Goal: Task Accomplishment & Management: Manage account settings

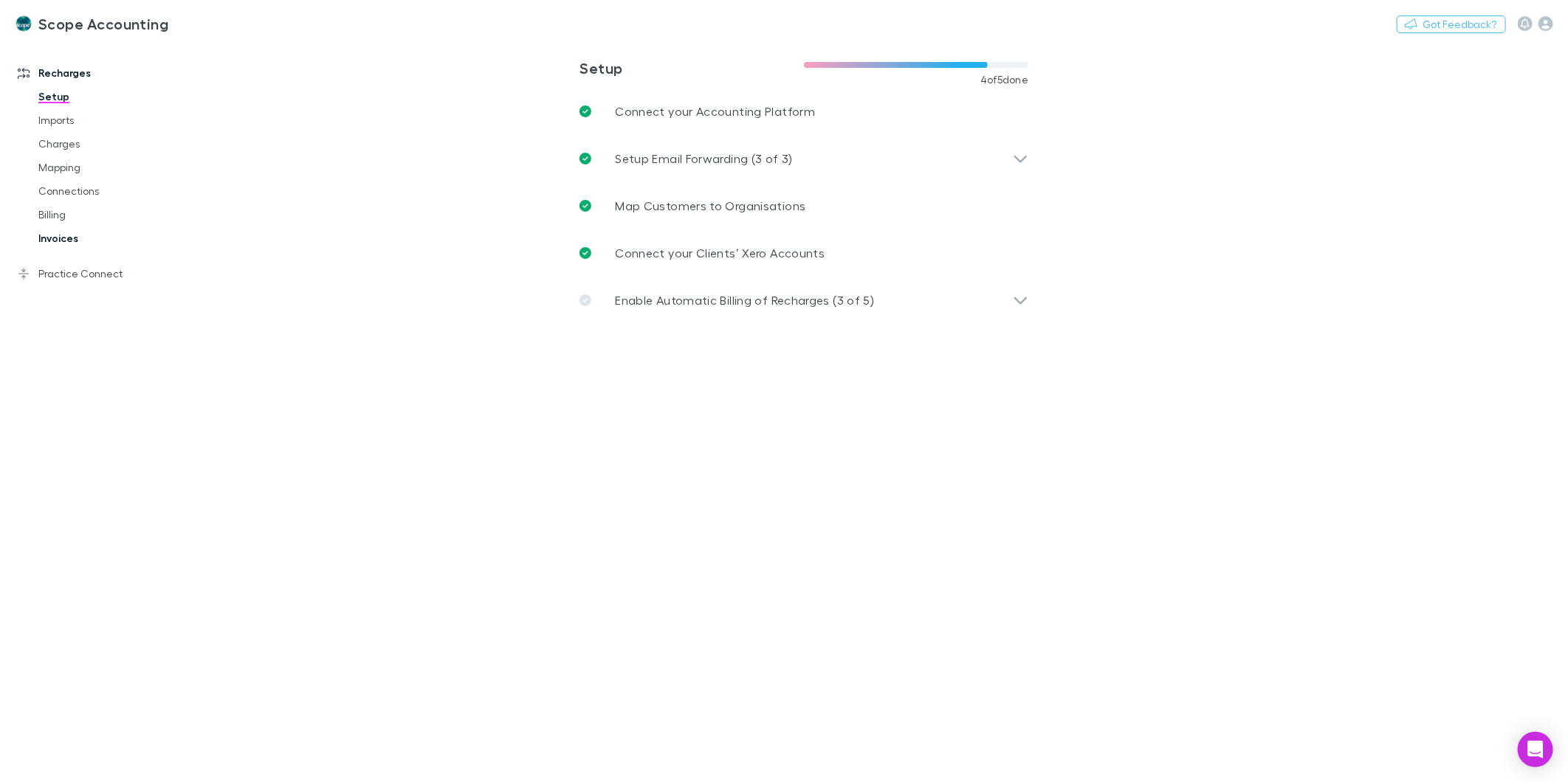
click at [56, 239] on link "Invoices" at bounding box center [114, 238] width 180 height 24
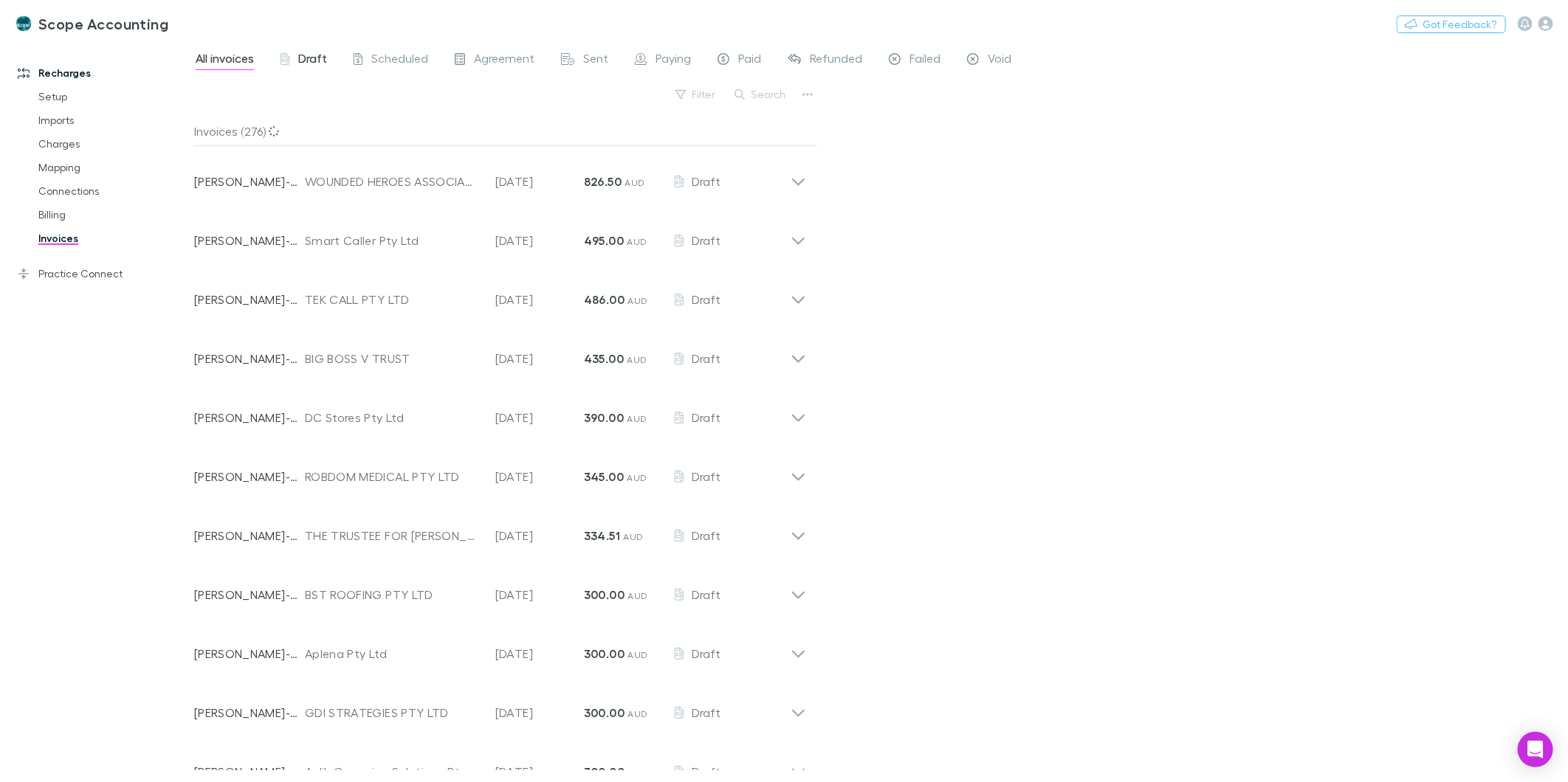
click at [298, 59] on span "Draft" at bounding box center [312, 60] width 29 height 19
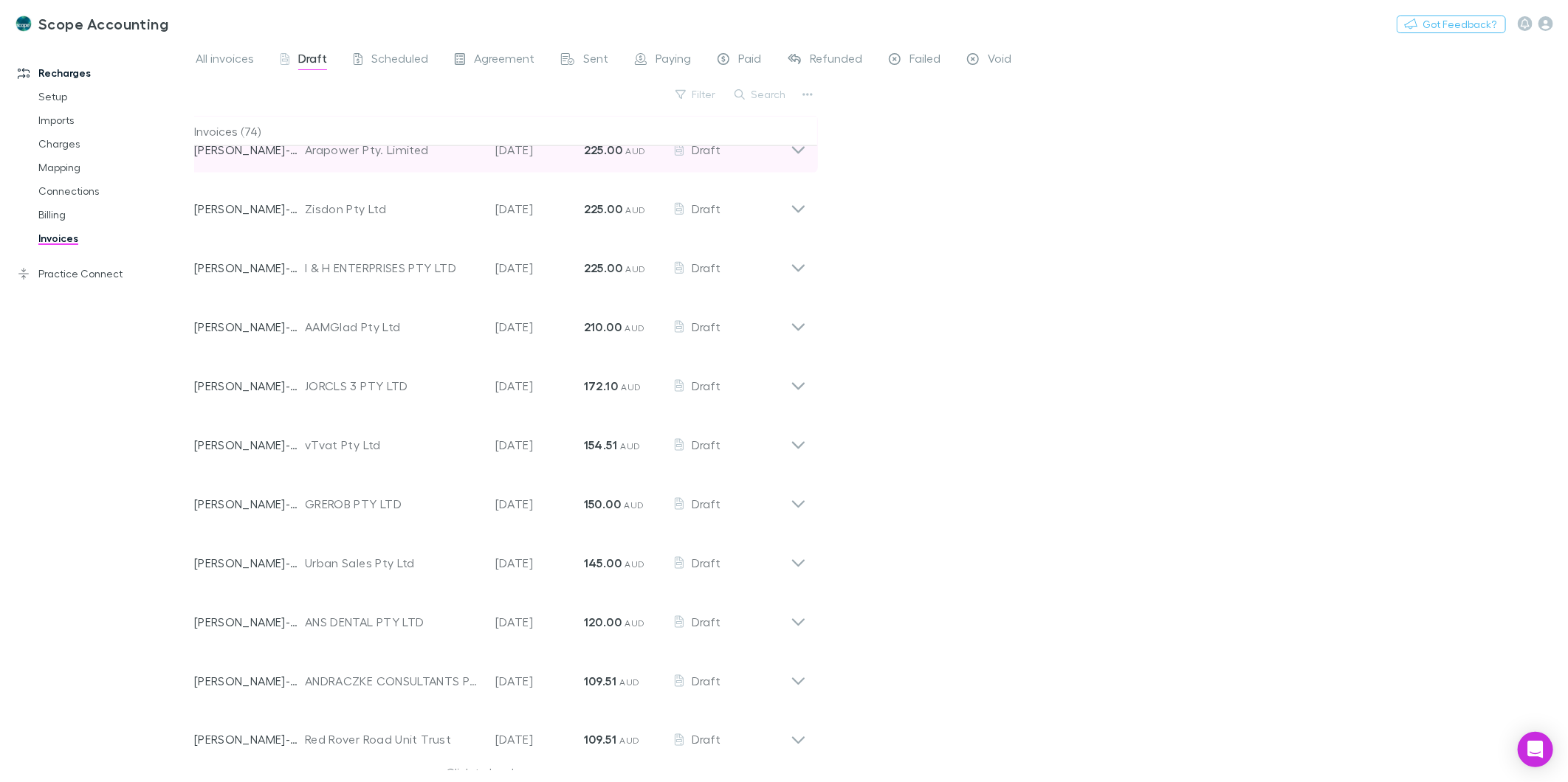
scroll to position [1168, 0]
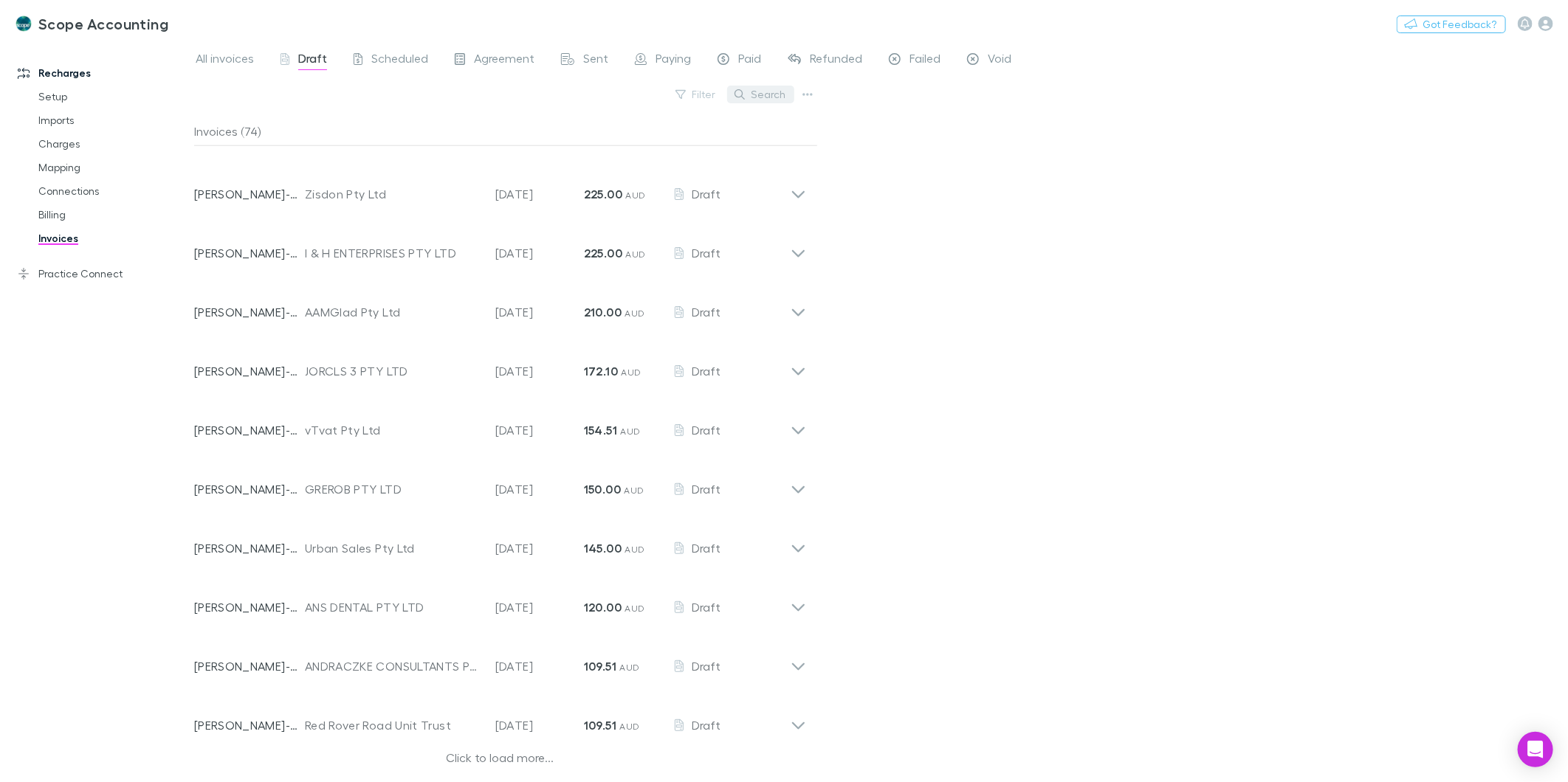
click at [747, 92] on button "Search" at bounding box center [760, 95] width 67 height 18
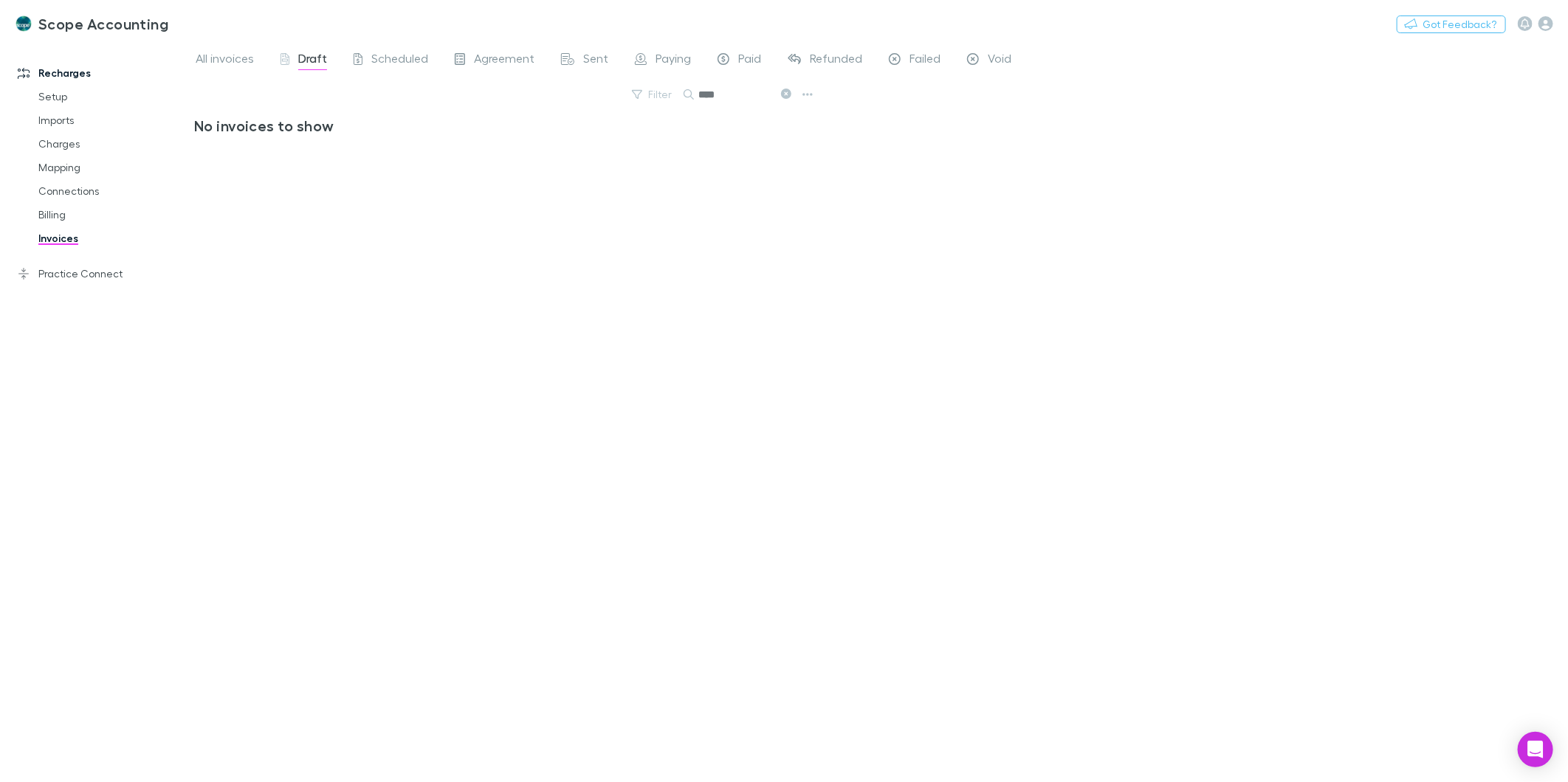
scroll to position [0, 0]
type input "*****"
click at [228, 56] on span "All invoices" at bounding box center [224, 60] width 58 height 19
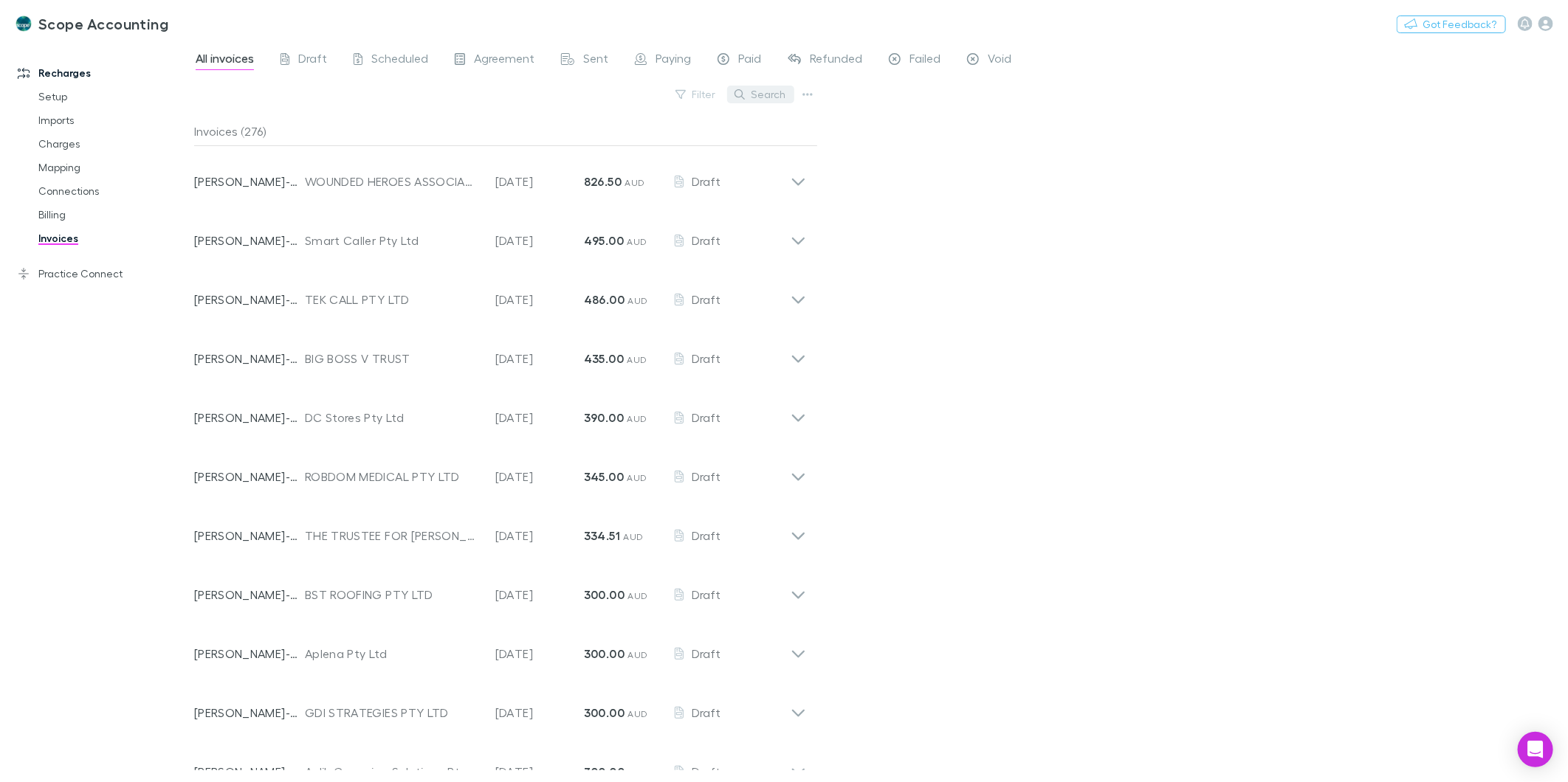
click at [741, 89] on icon "button" at bounding box center [740, 94] width 11 height 11
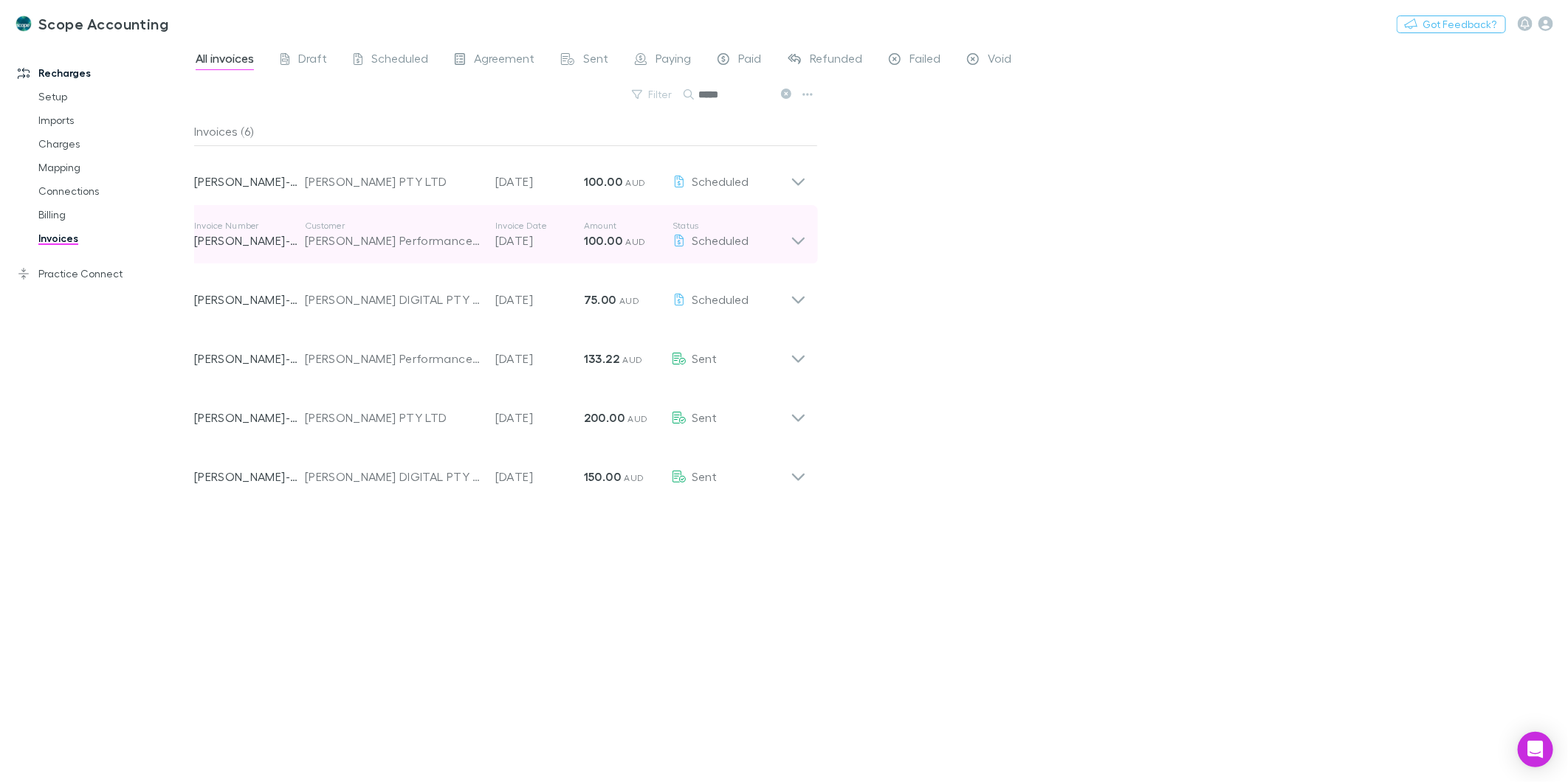
type input "*****"
click at [794, 240] on icon at bounding box center [798, 240] width 12 height 7
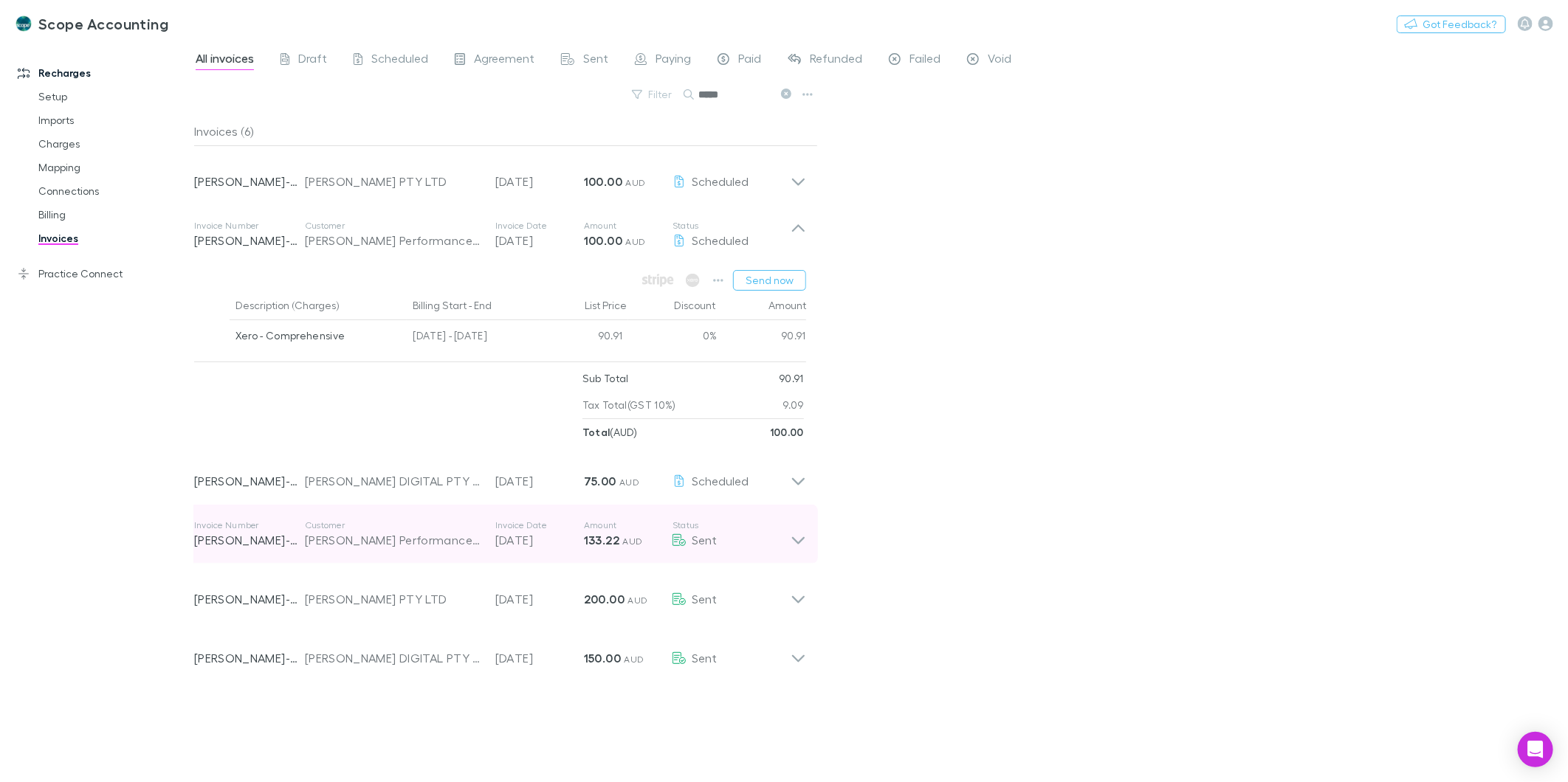
click at [792, 542] on icon at bounding box center [798, 534] width 16 height 29
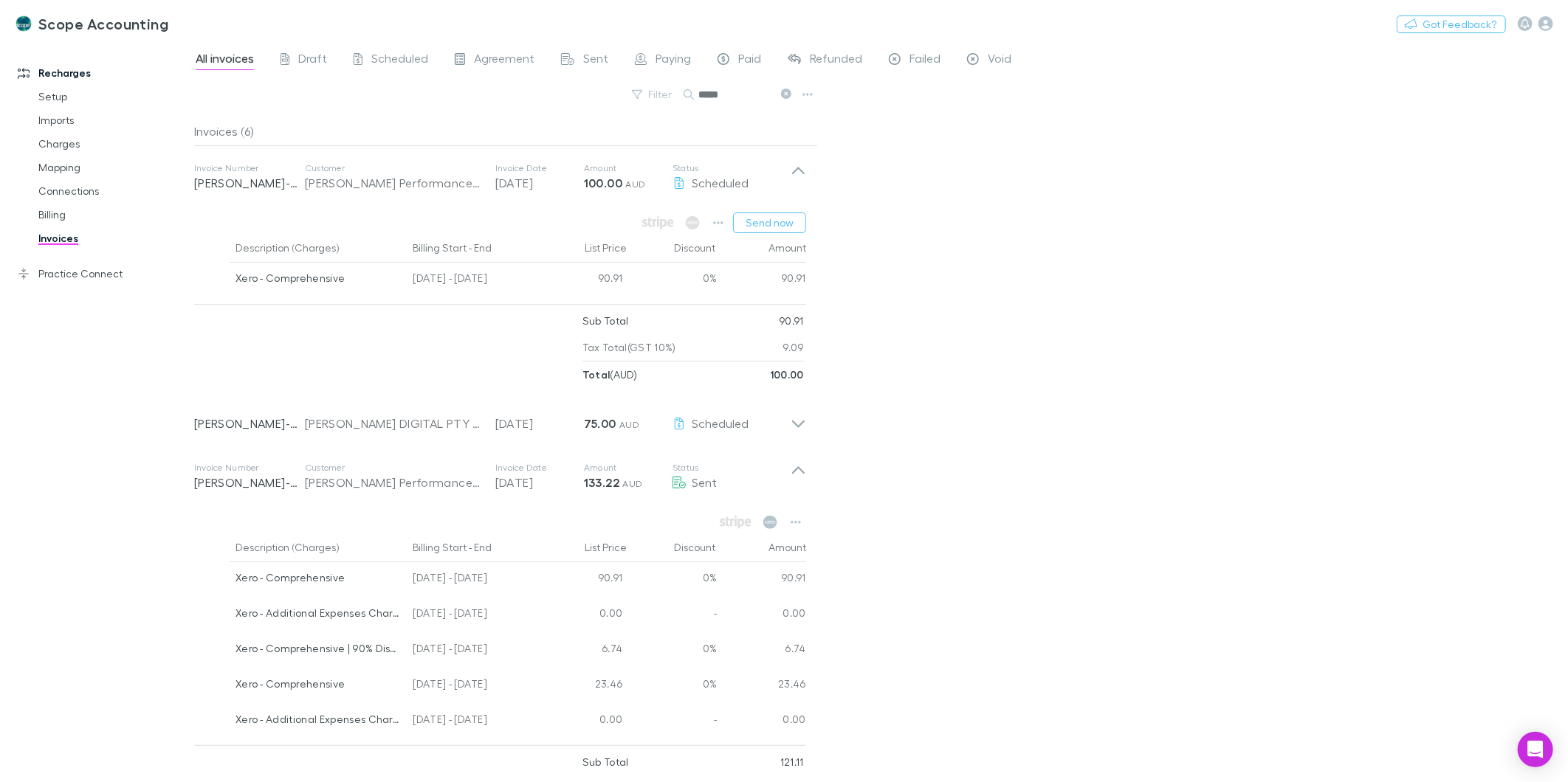
scroll to position [82, 0]
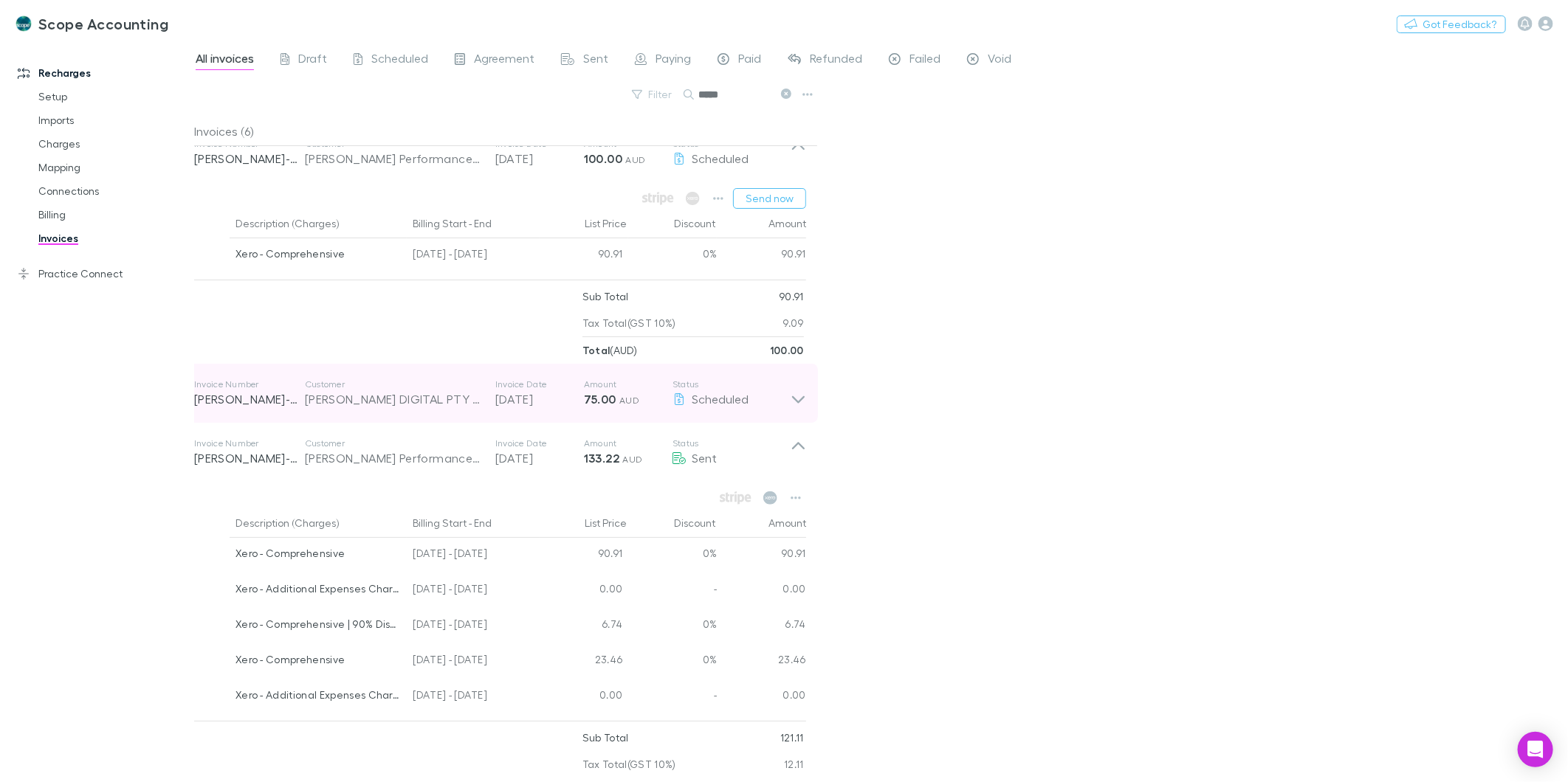
click at [802, 396] on icon at bounding box center [798, 393] width 16 height 29
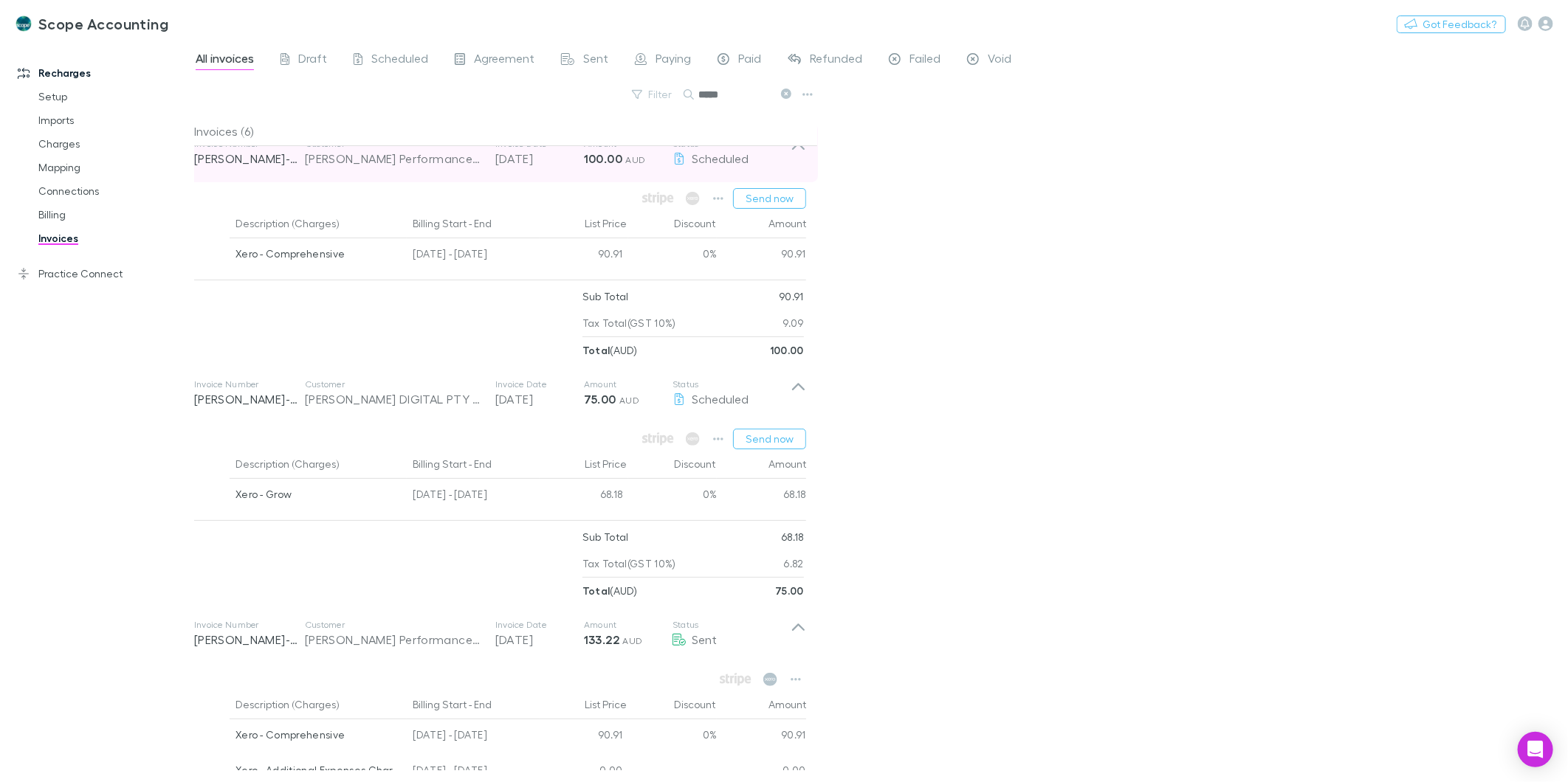
click at [797, 149] on icon at bounding box center [798, 153] width 16 height 29
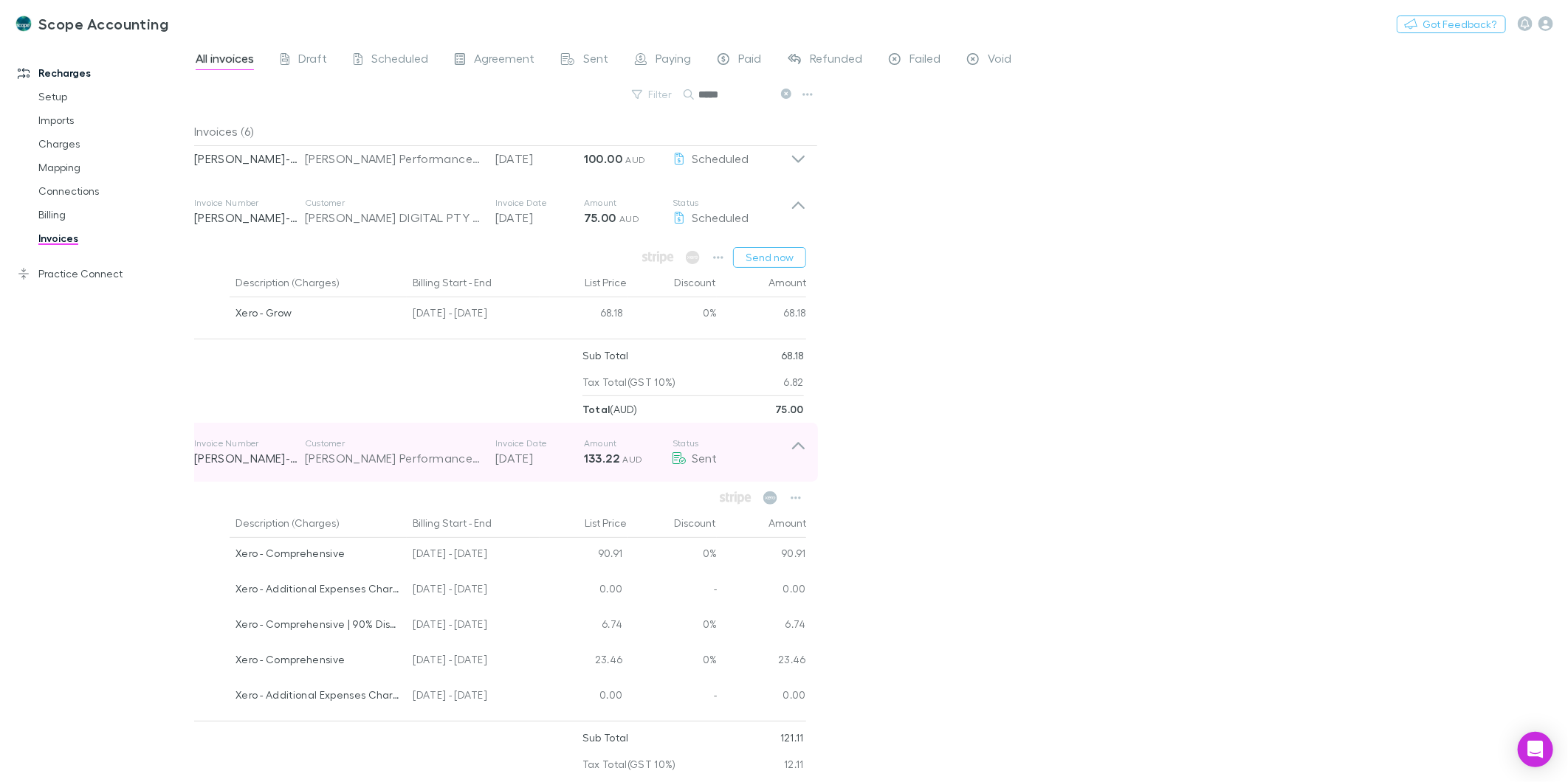
click at [795, 451] on icon at bounding box center [798, 452] width 16 height 29
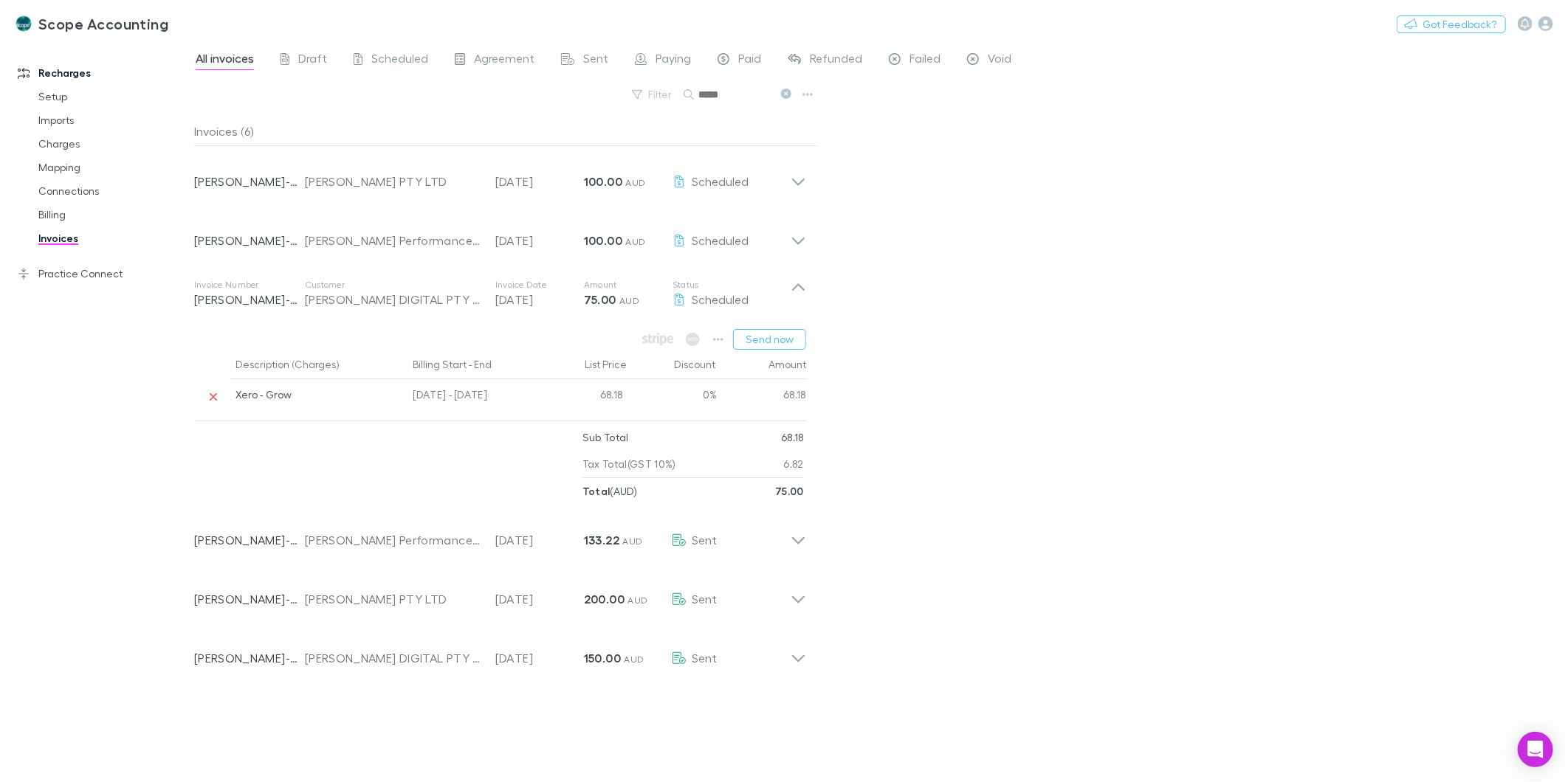
scroll to position [0, 0]
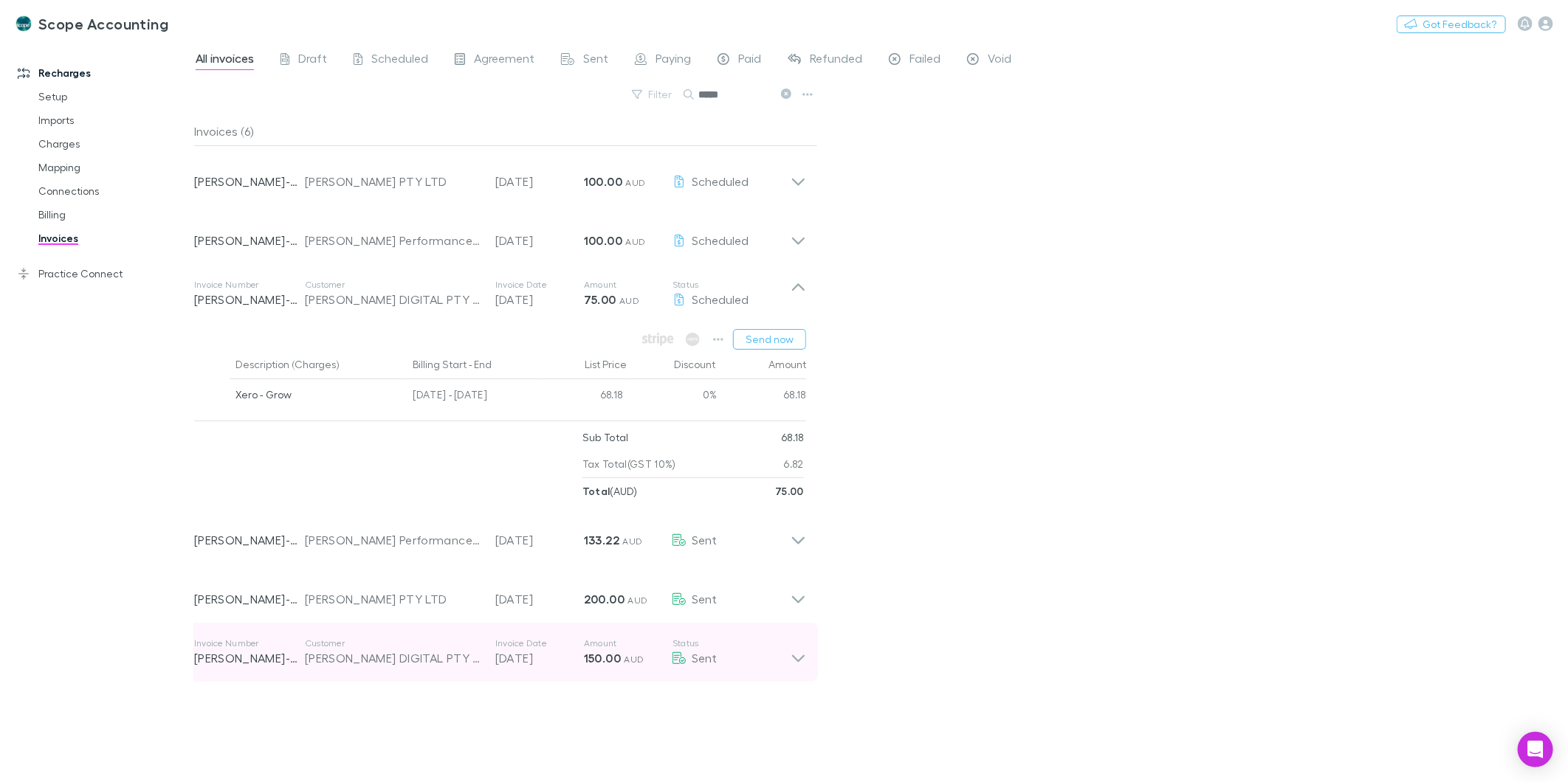
click at [795, 658] on icon at bounding box center [798, 652] width 16 height 29
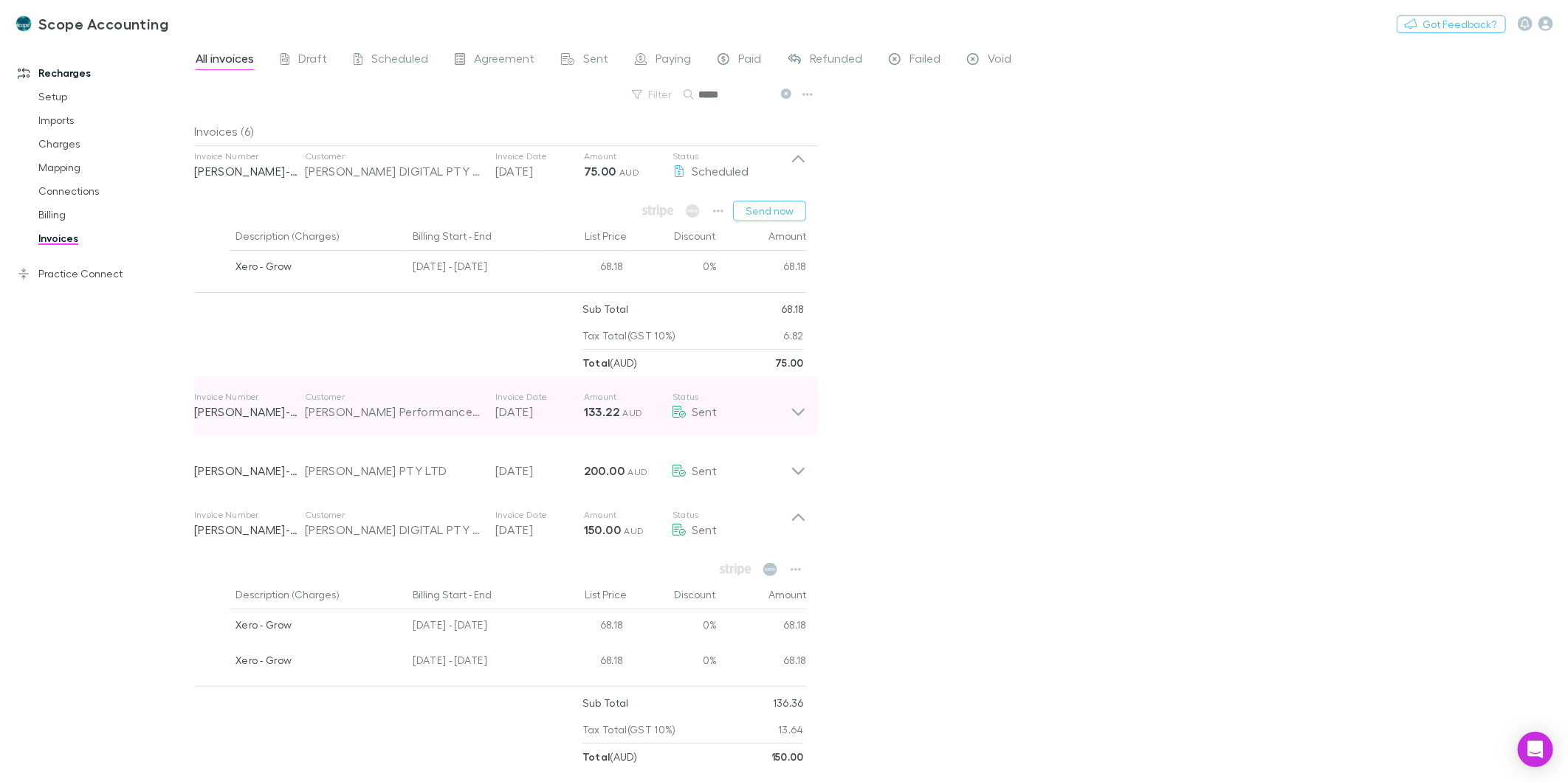
scroll to position [48, 0]
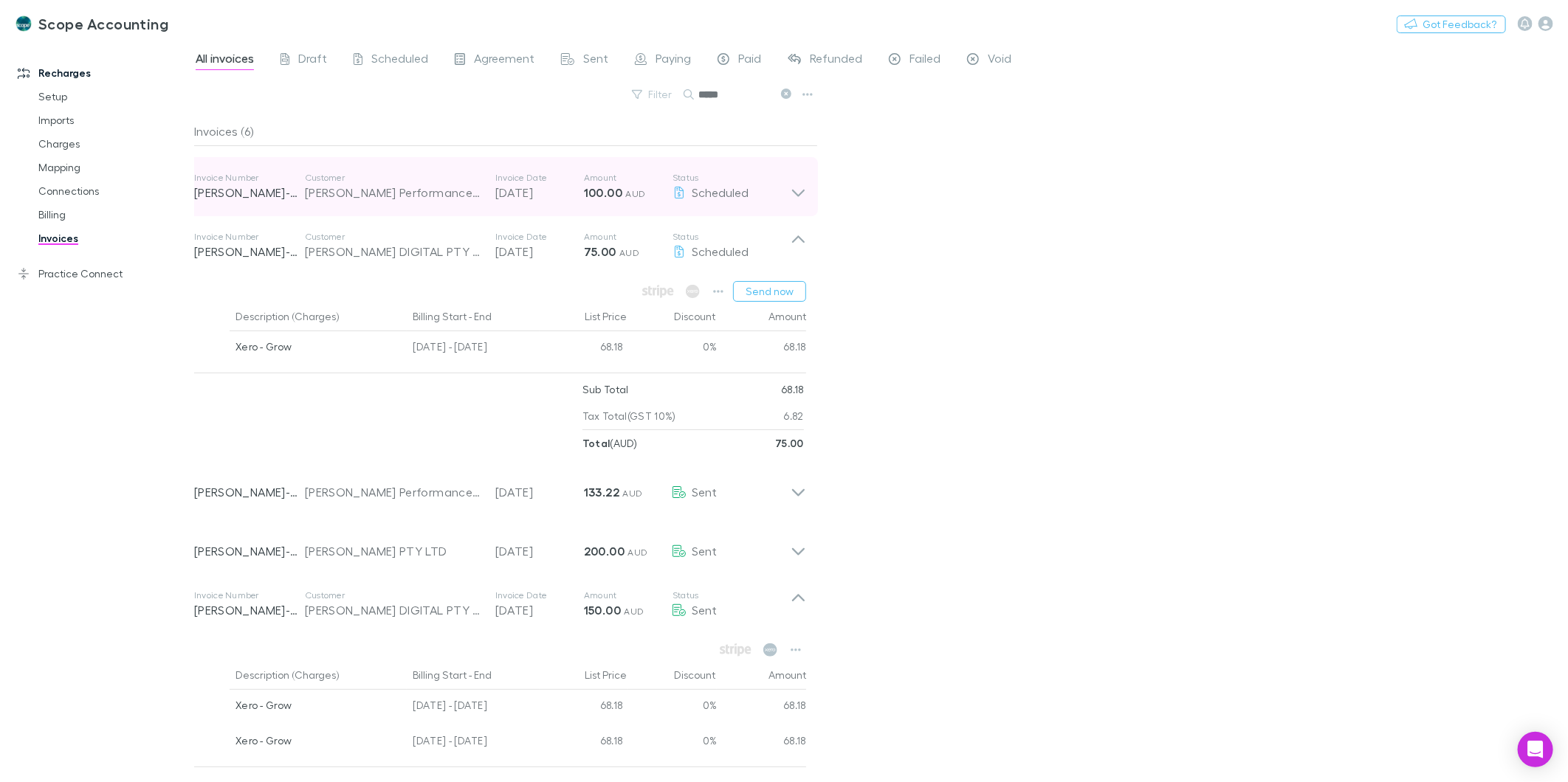
click at [797, 183] on icon at bounding box center [798, 187] width 16 height 29
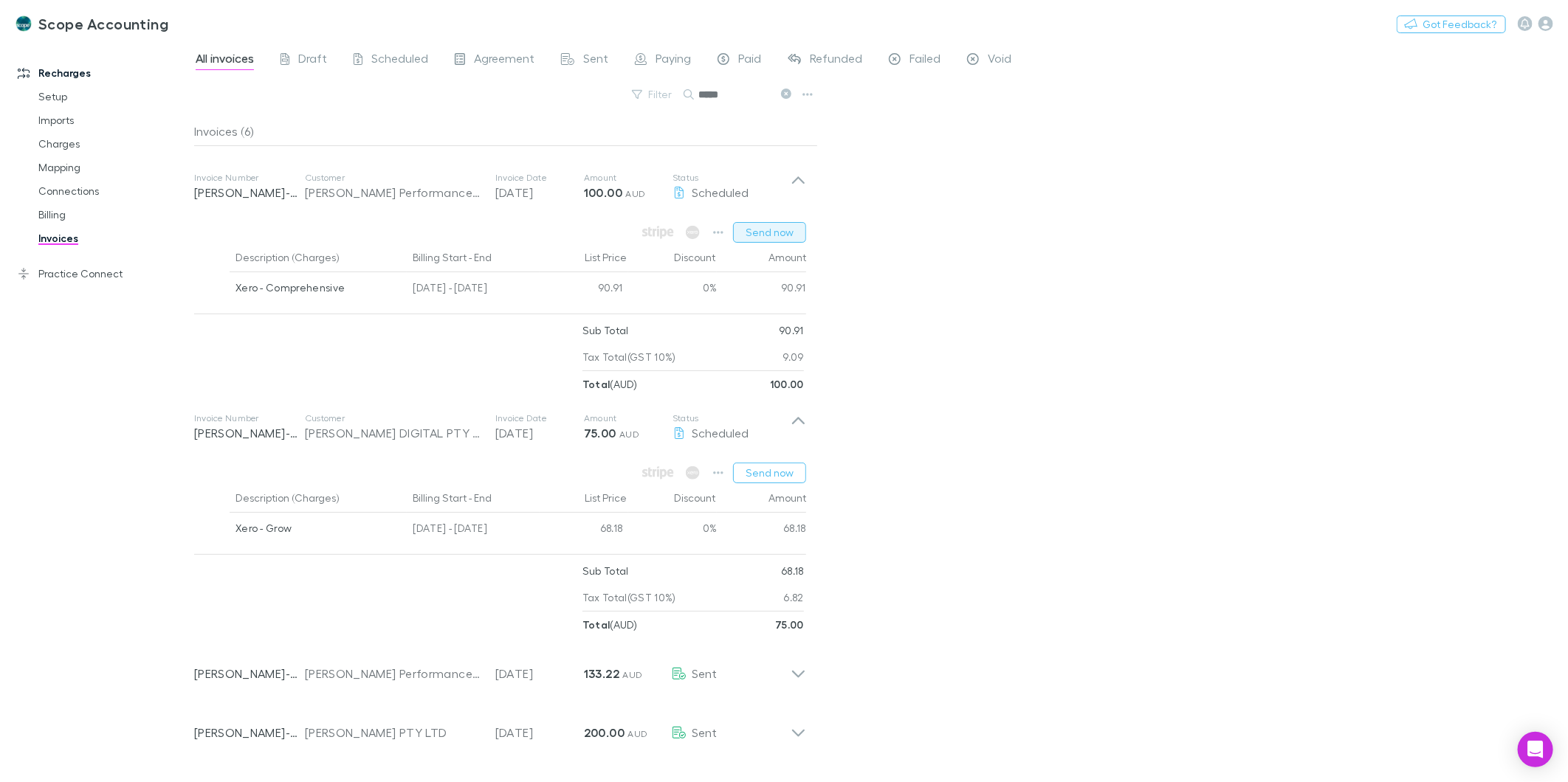
click at [791, 232] on button "Send now" at bounding box center [769, 232] width 73 height 20
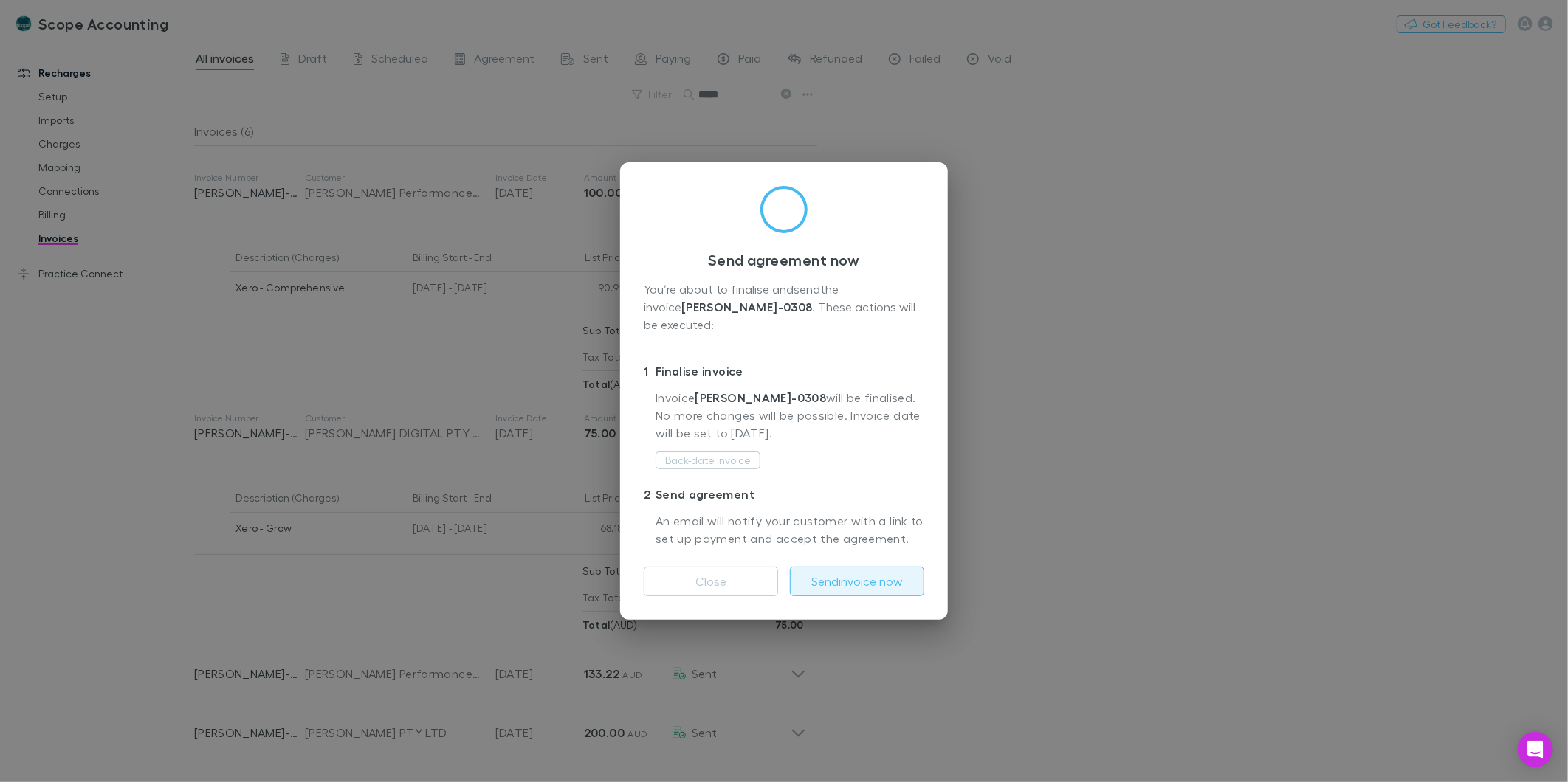
click at [813, 576] on button "Send invoice now" at bounding box center [857, 582] width 134 height 29
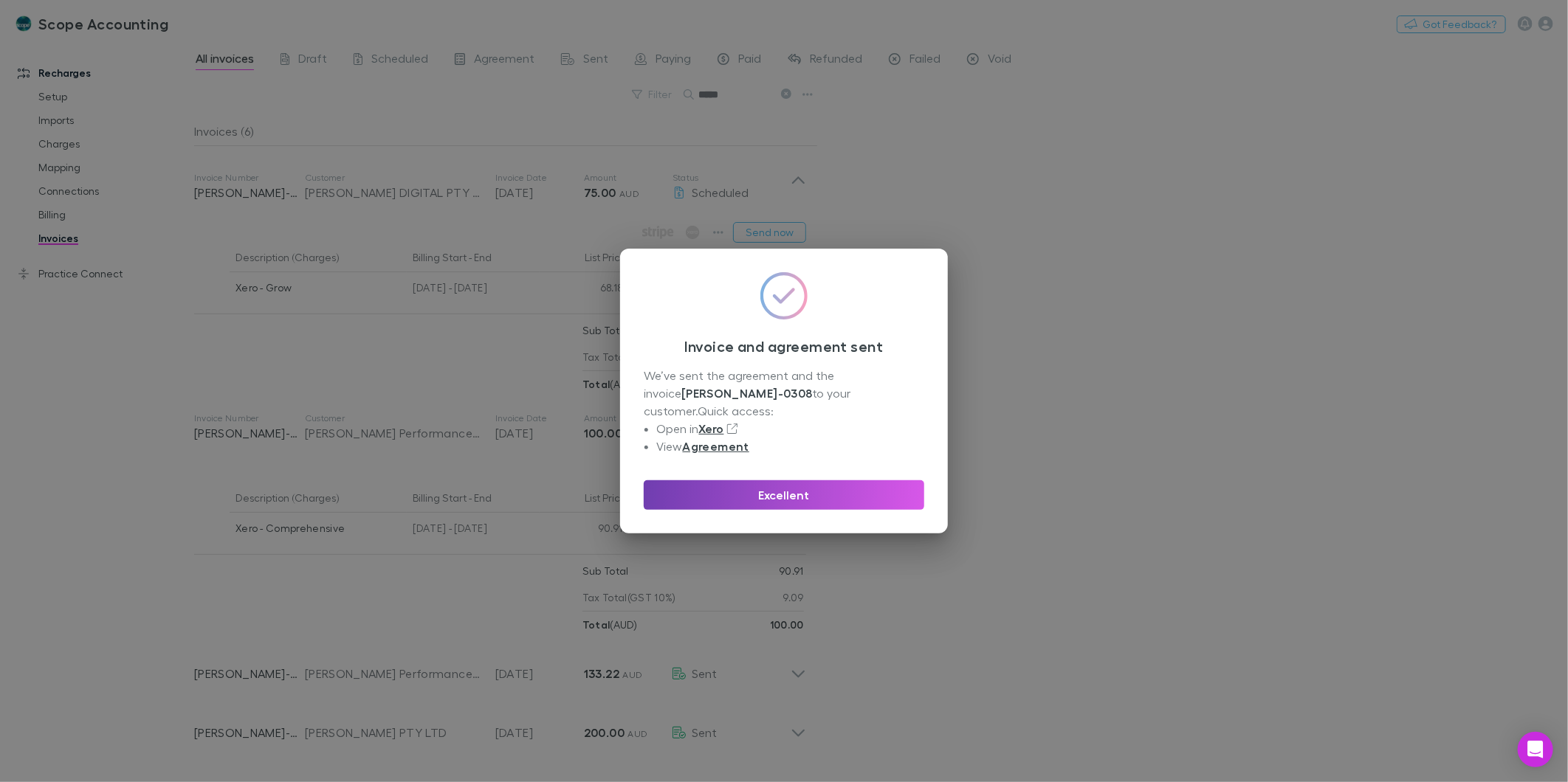
click at [802, 492] on button "Excellent" at bounding box center [784, 495] width 281 height 29
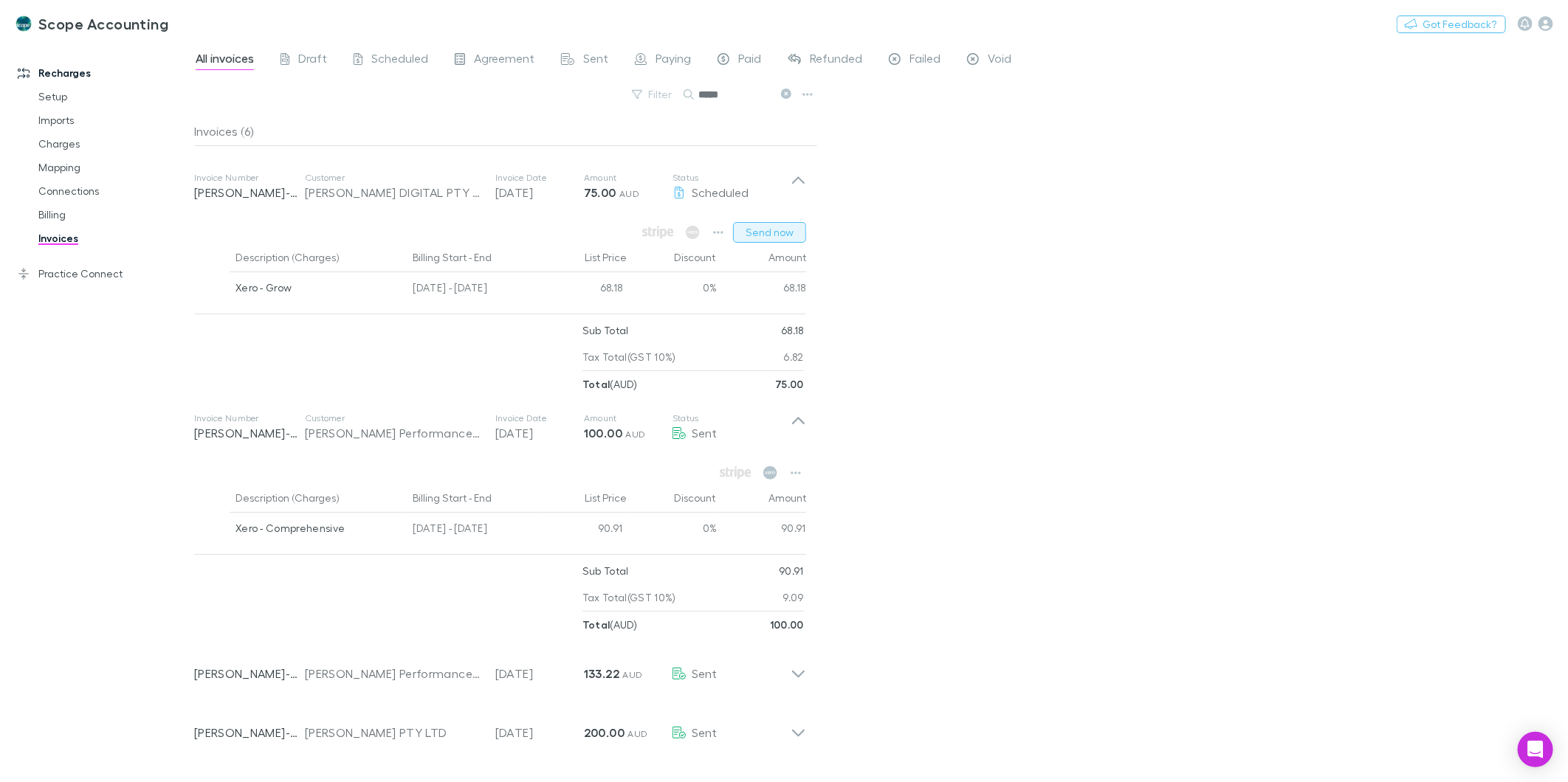
click at [754, 233] on button "Send now" at bounding box center [769, 232] width 73 height 20
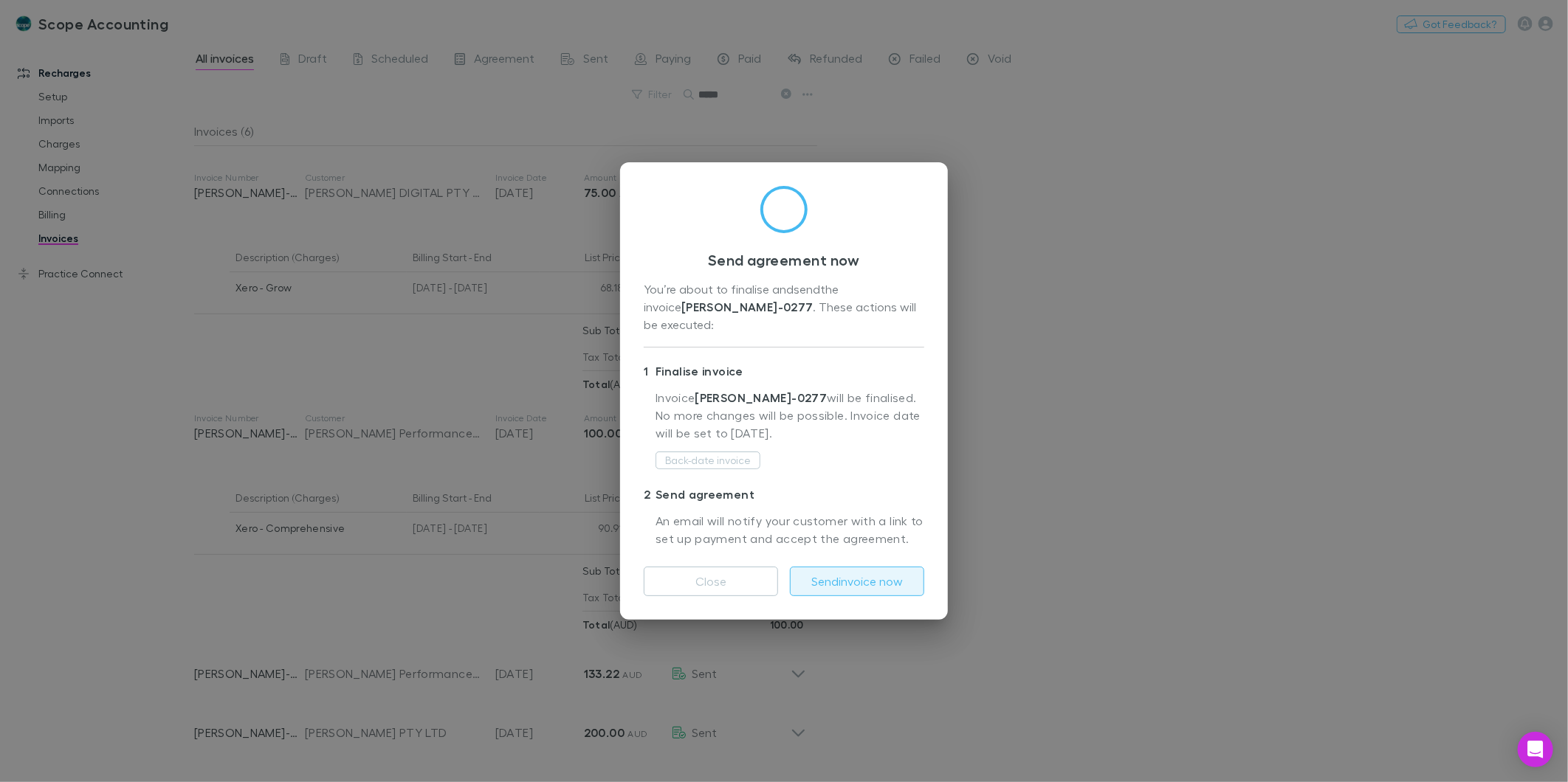
click at [847, 569] on button "Send invoice now" at bounding box center [857, 582] width 134 height 29
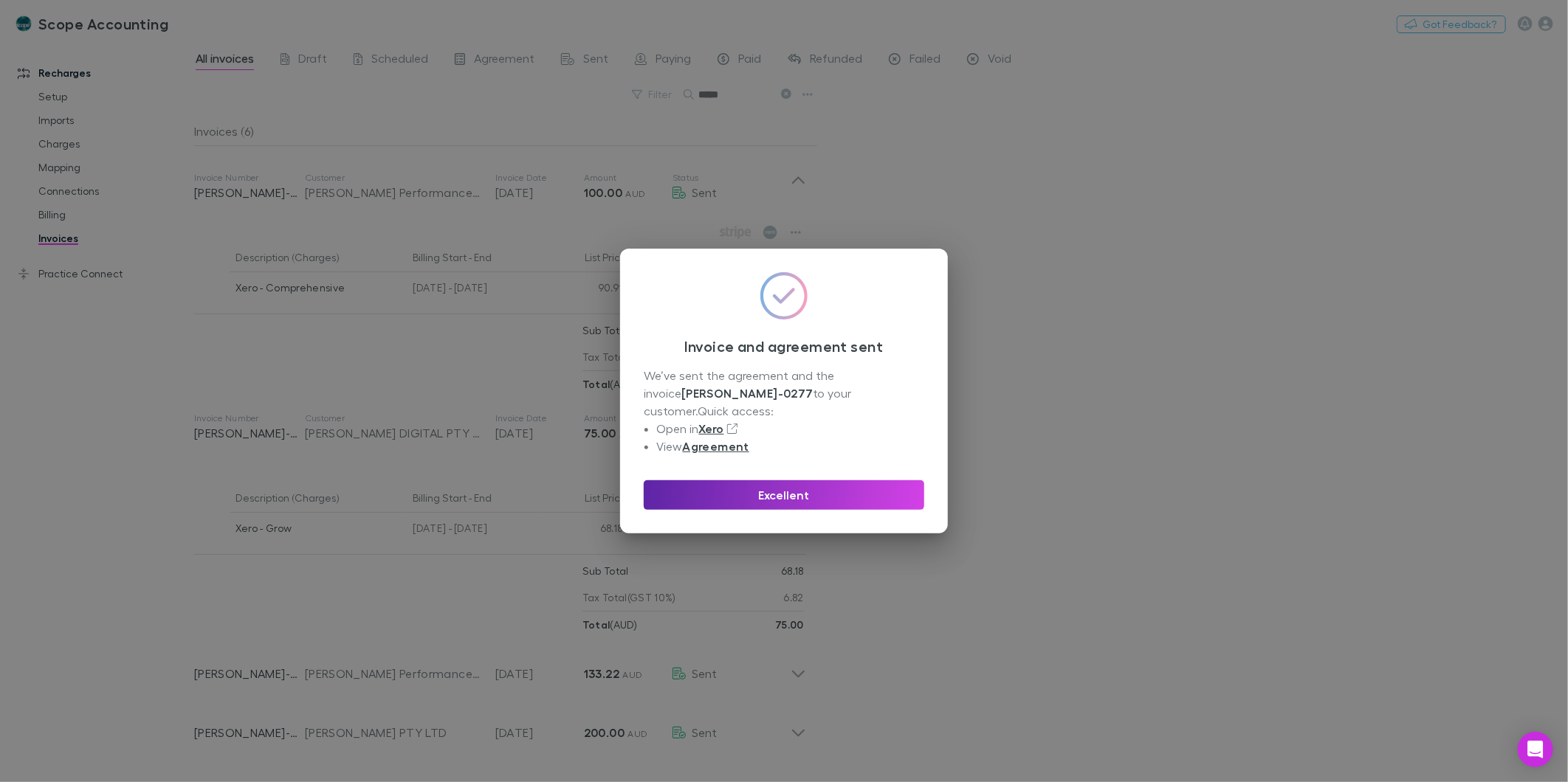
click at [377, 47] on div "Invoice and agreement sent We’ve sent the agreement and the invoice [PERSON_NAM…" at bounding box center [784, 391] width 1568 height 782
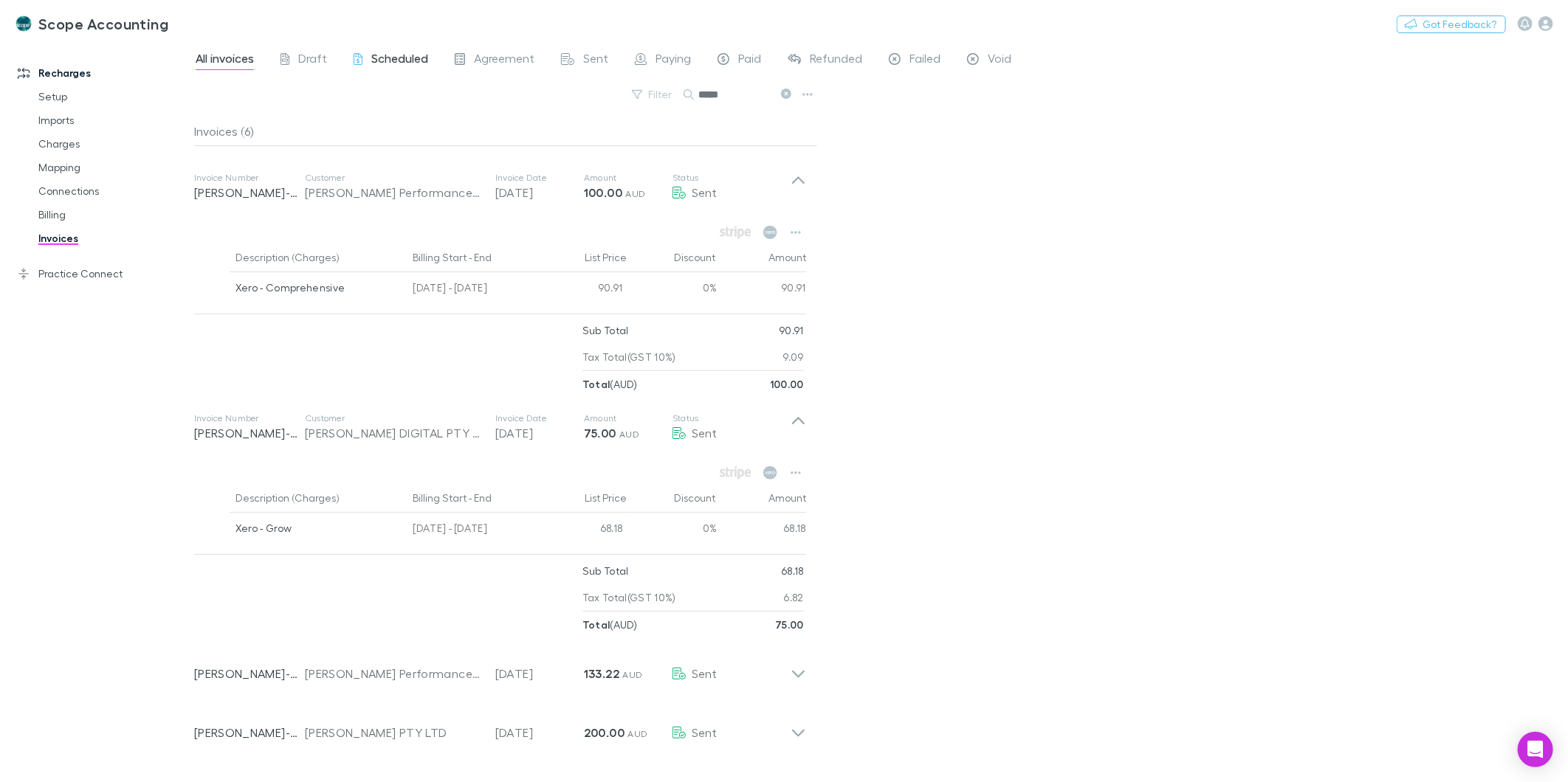
click at [399, 61] on span "Scheduled" at bounding box center [399, 60] width 56 height 19
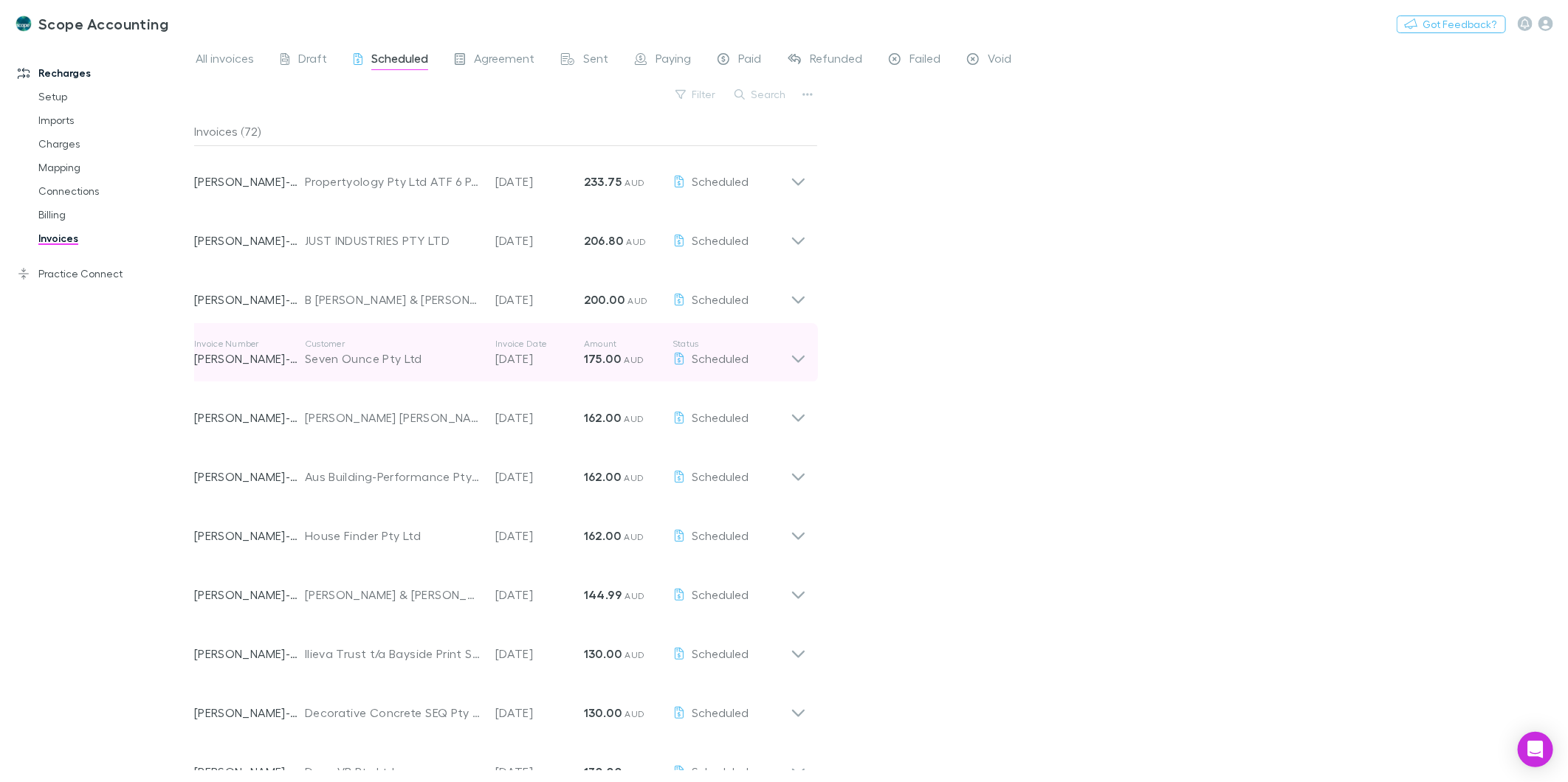
click at [807, 360] on div "Invoice Number [PERSON_NAME]-0259 Customer Seven Ounce Pty Ltd Invoice Date [DA…" at bounding box center [500, 353] width 636 height 59
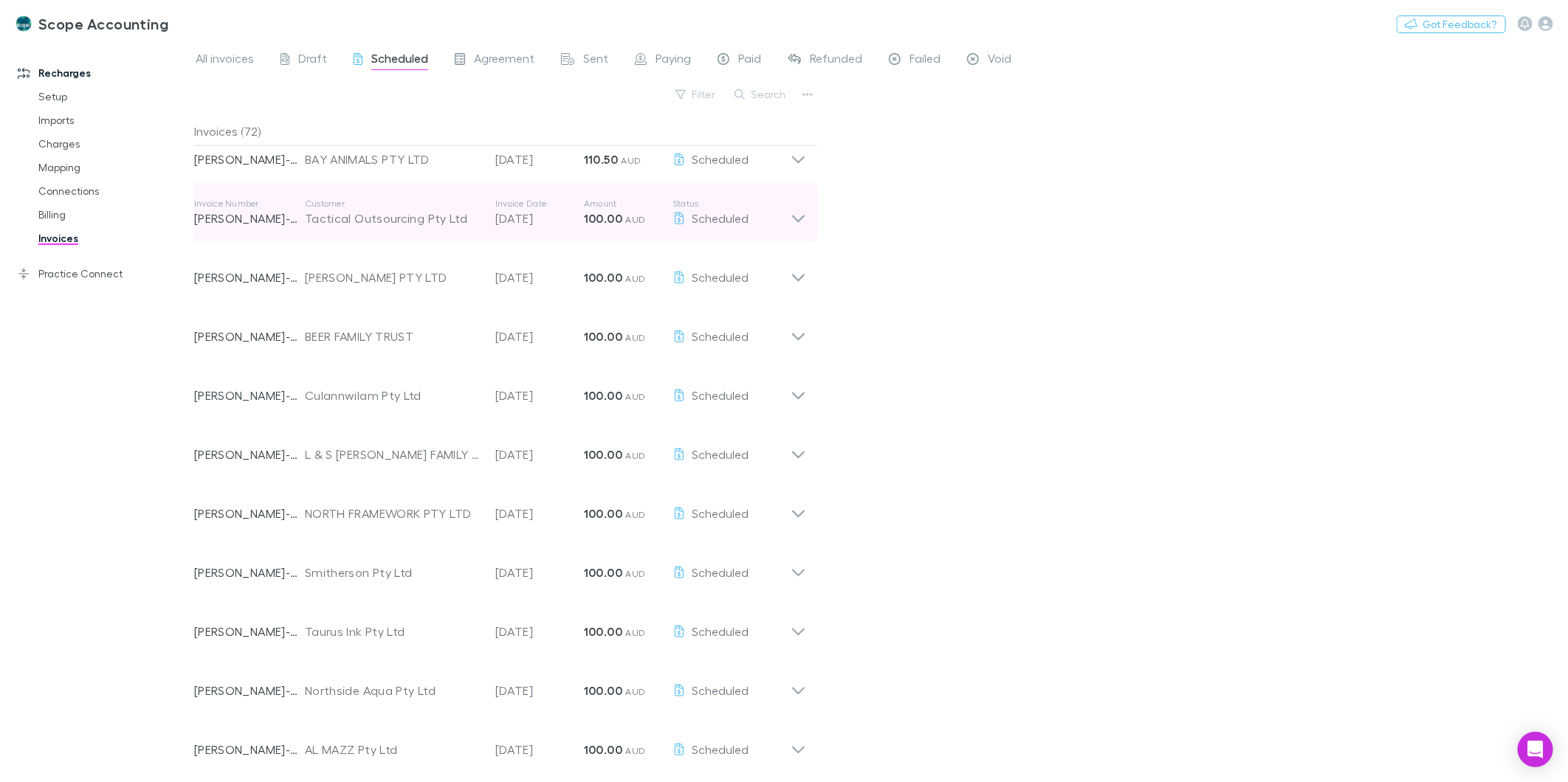
scroll to position [1386, 0]
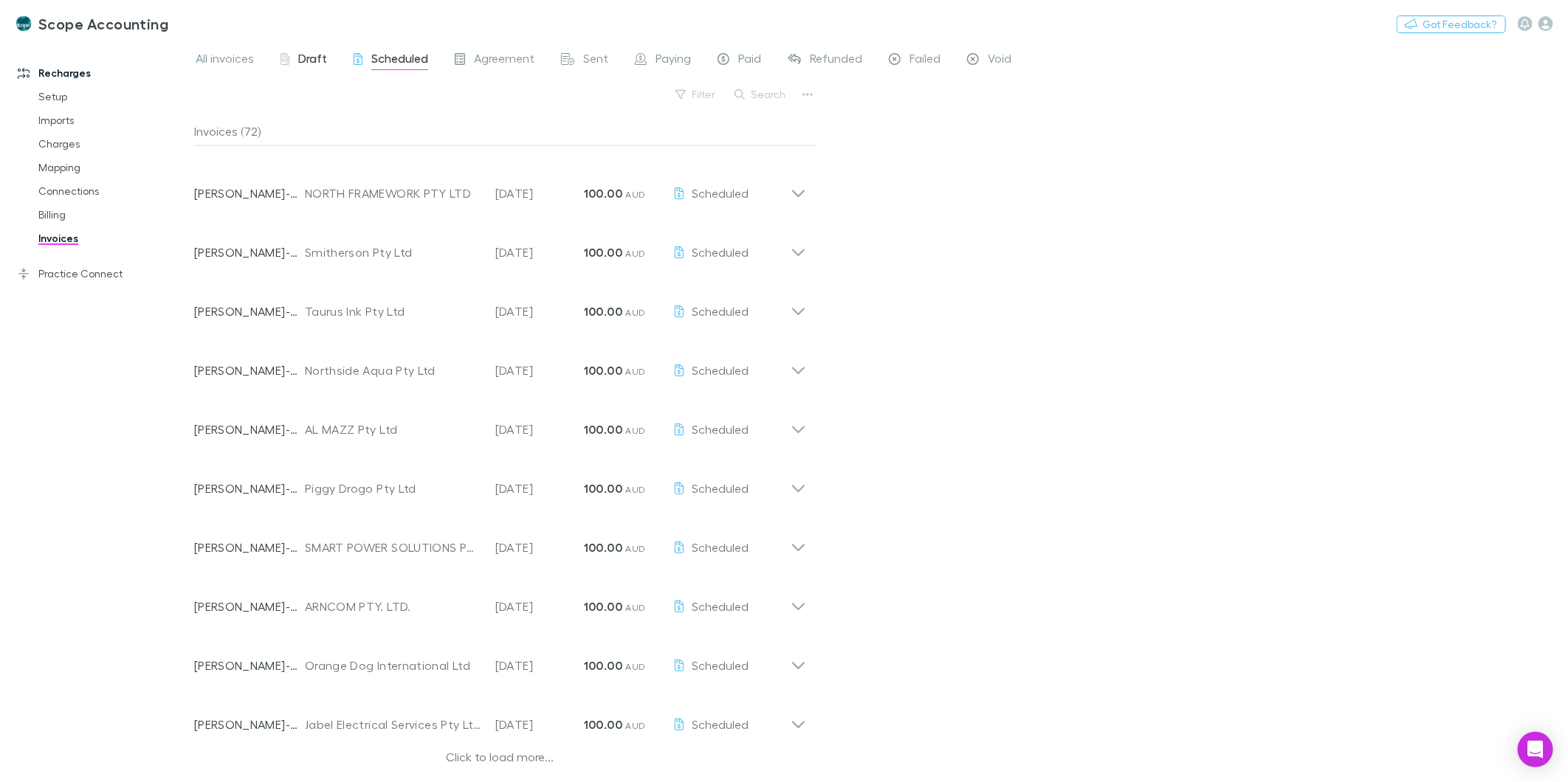
click at [297, 61] on div "Draft" at bounding box center [304, 60] width 47 height 19
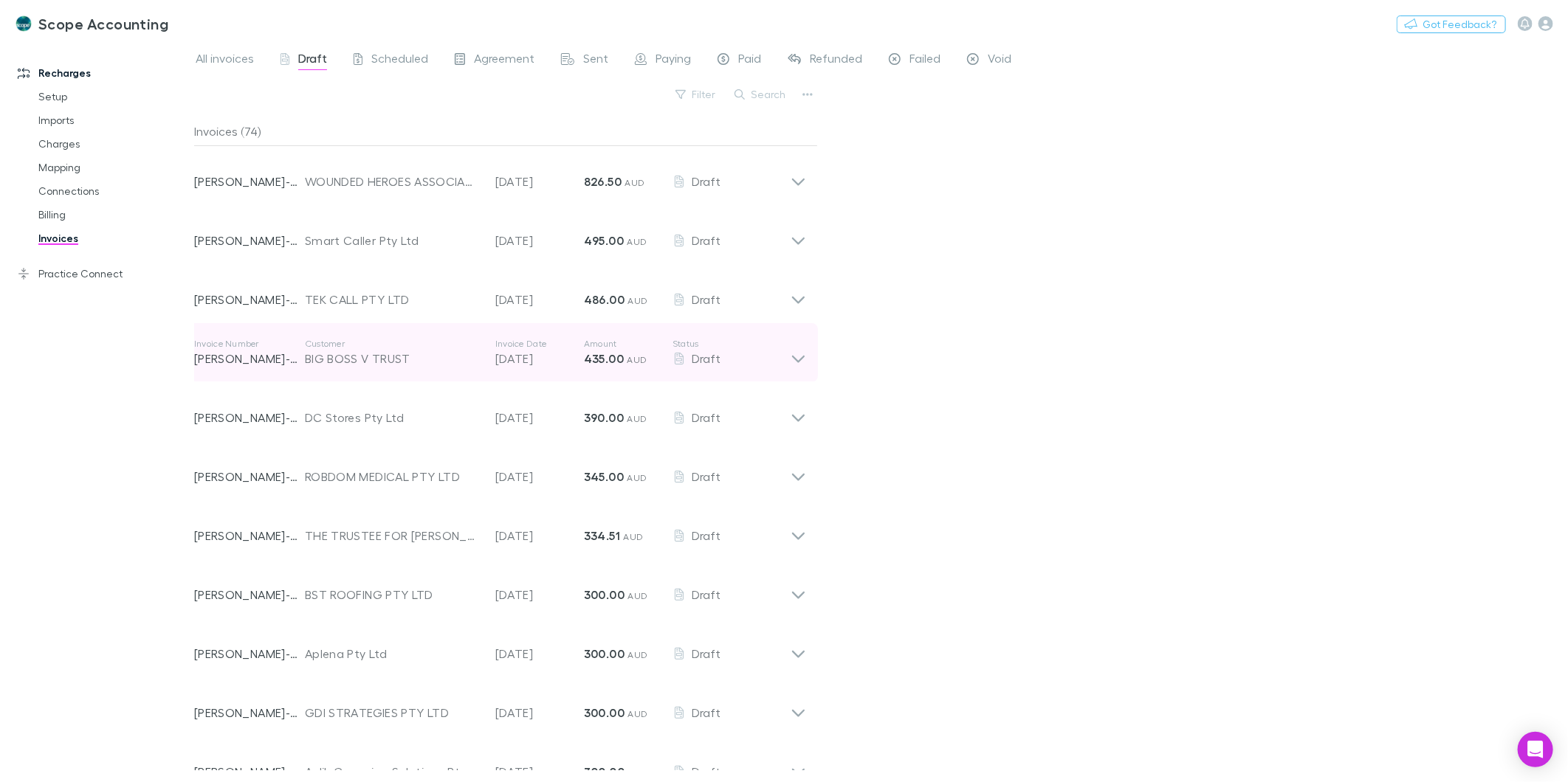
click at [797, 358] on icon at bounding box center [798, 353] width 16 height 29
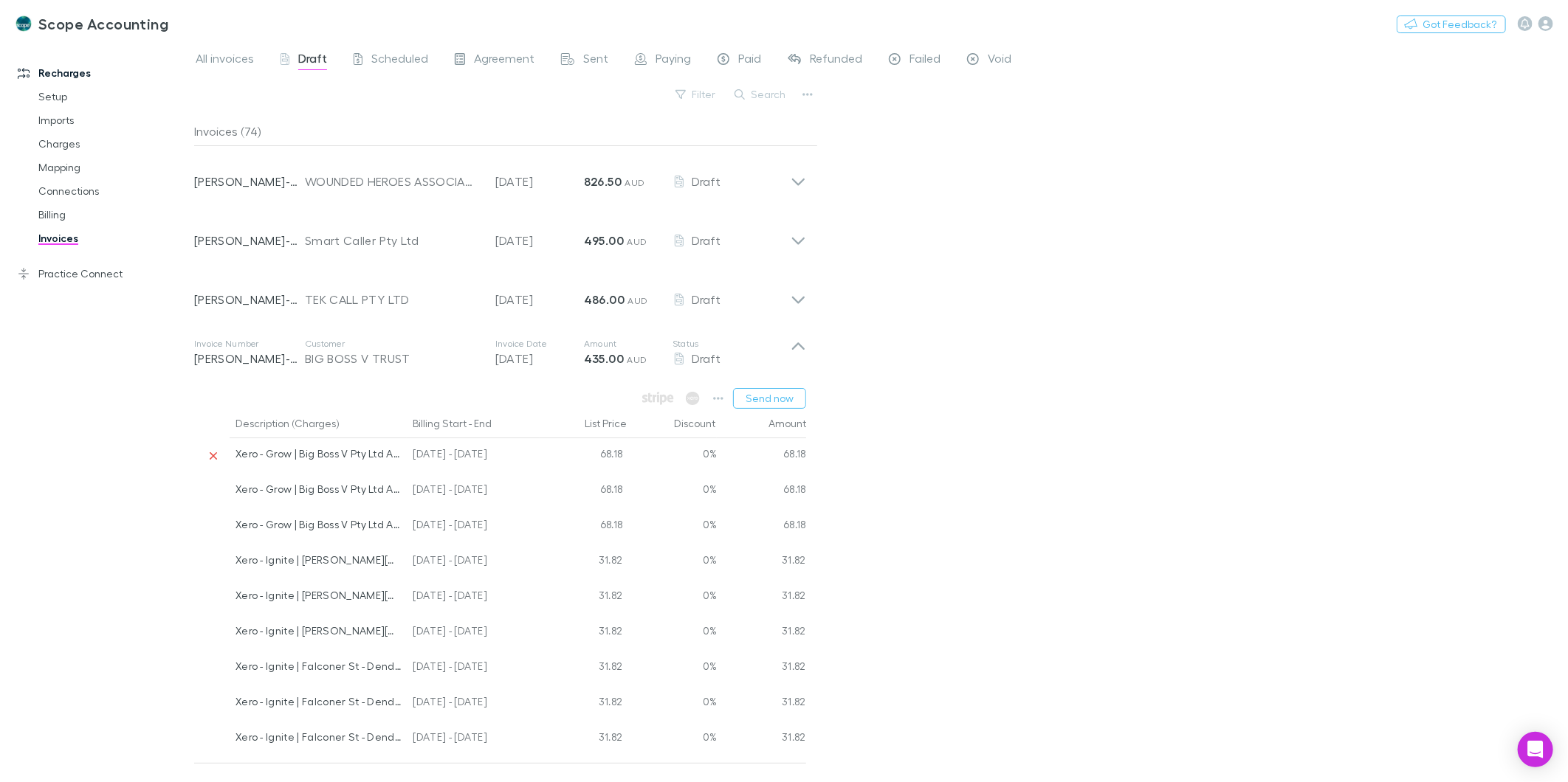
scroll to position [82, 0]
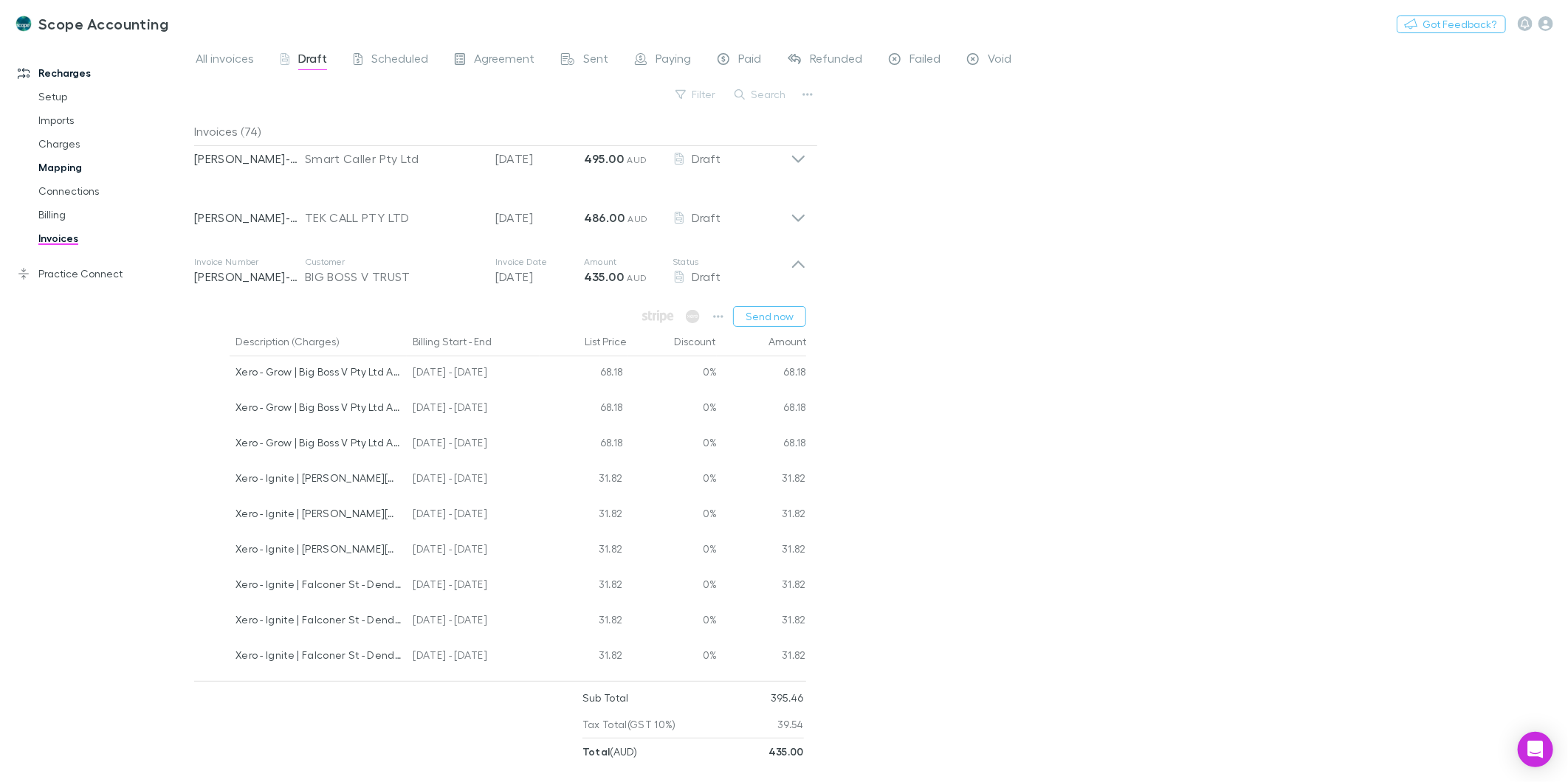
click at [61, 164] on link "Mapping" at bounding box center [114, 167] width 180 height 24
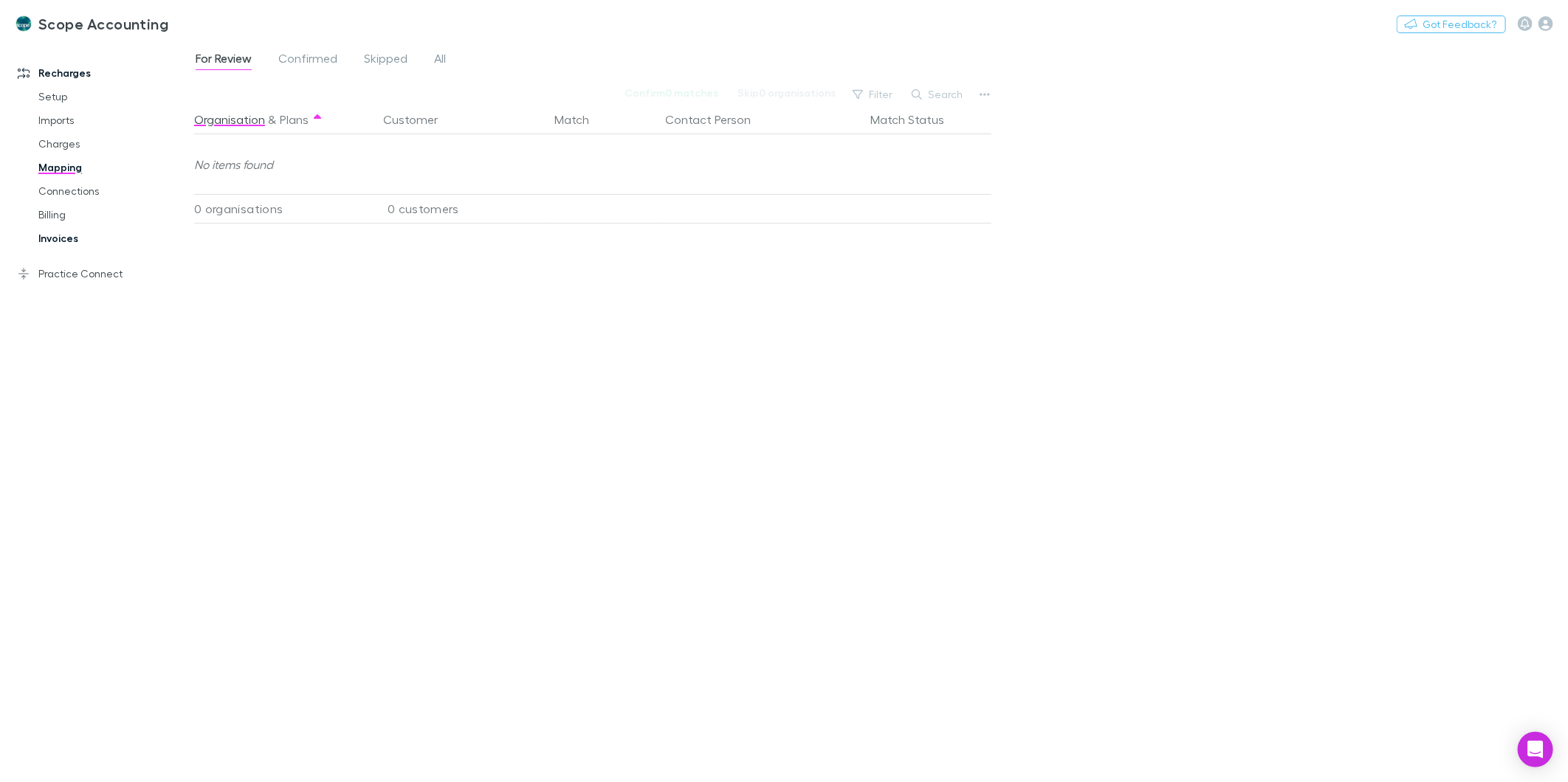
click at [87, 242] on link "Invoices" at bounding box center [114, 238] width 180 height 24
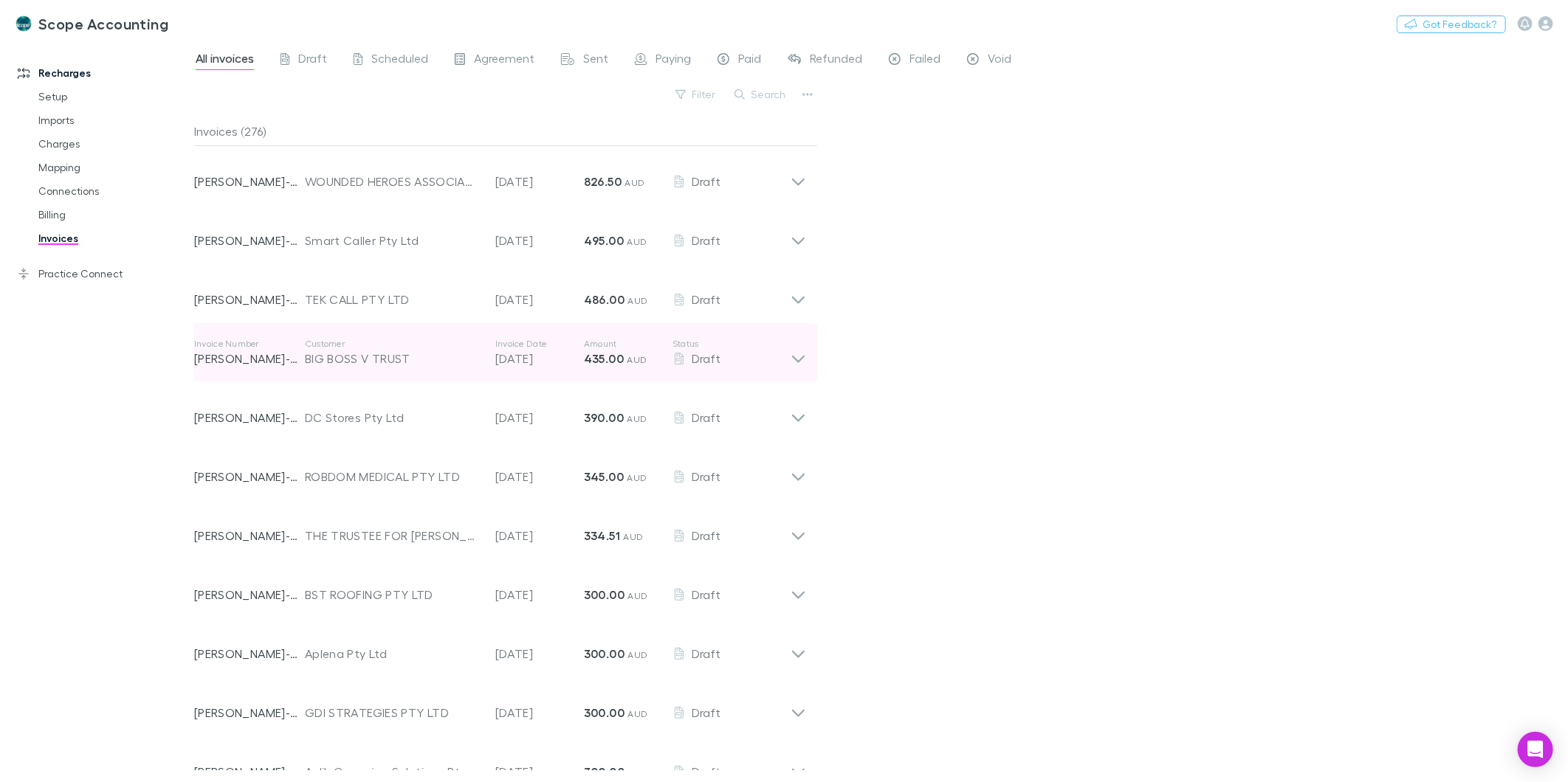
click at [800, 358] on icon at bounding box center [798, 359] width 12 height 7
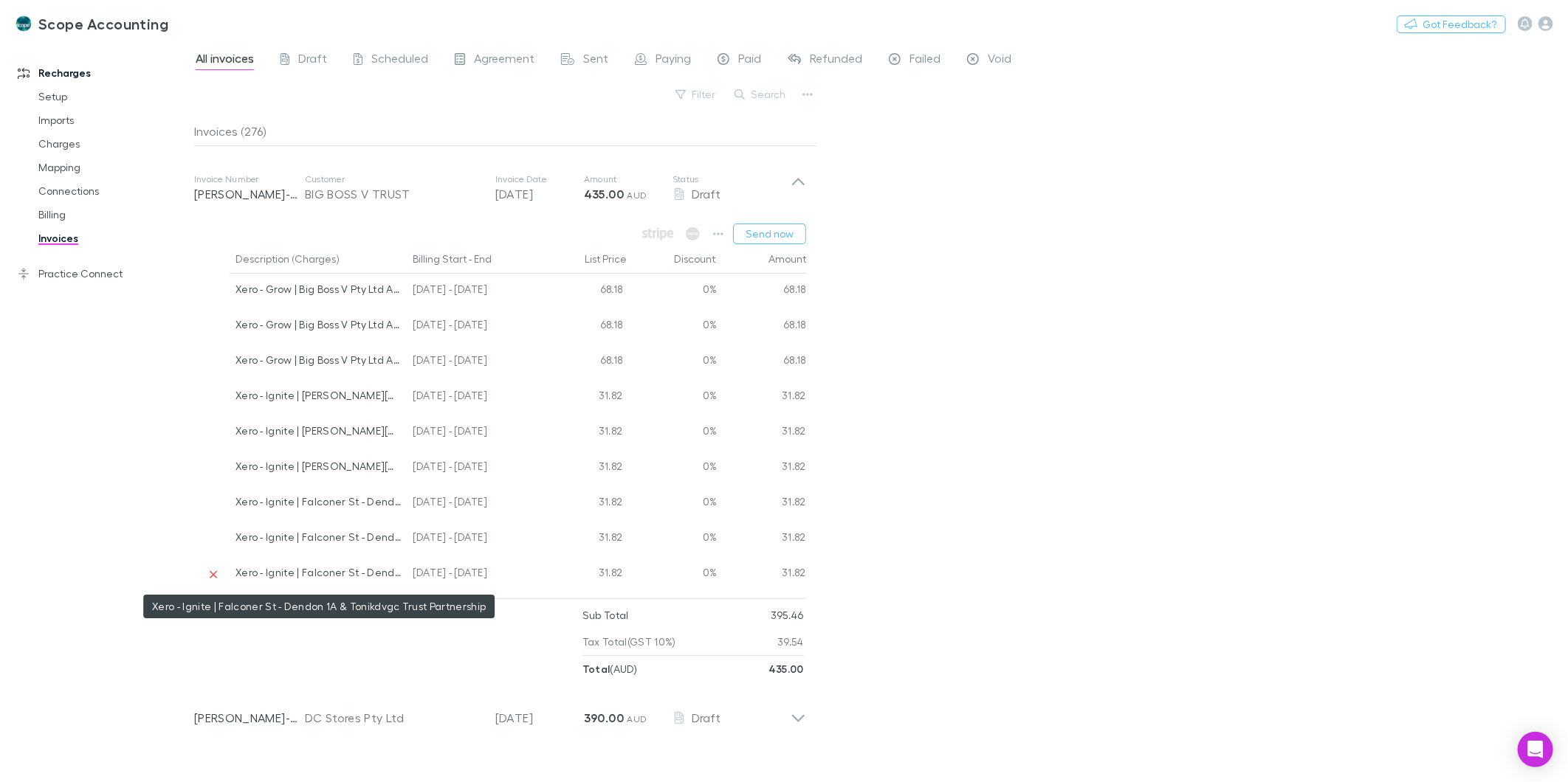
scroll to position [164, 0]
